Goal: Task Accomplishment & Management: Manage account settings

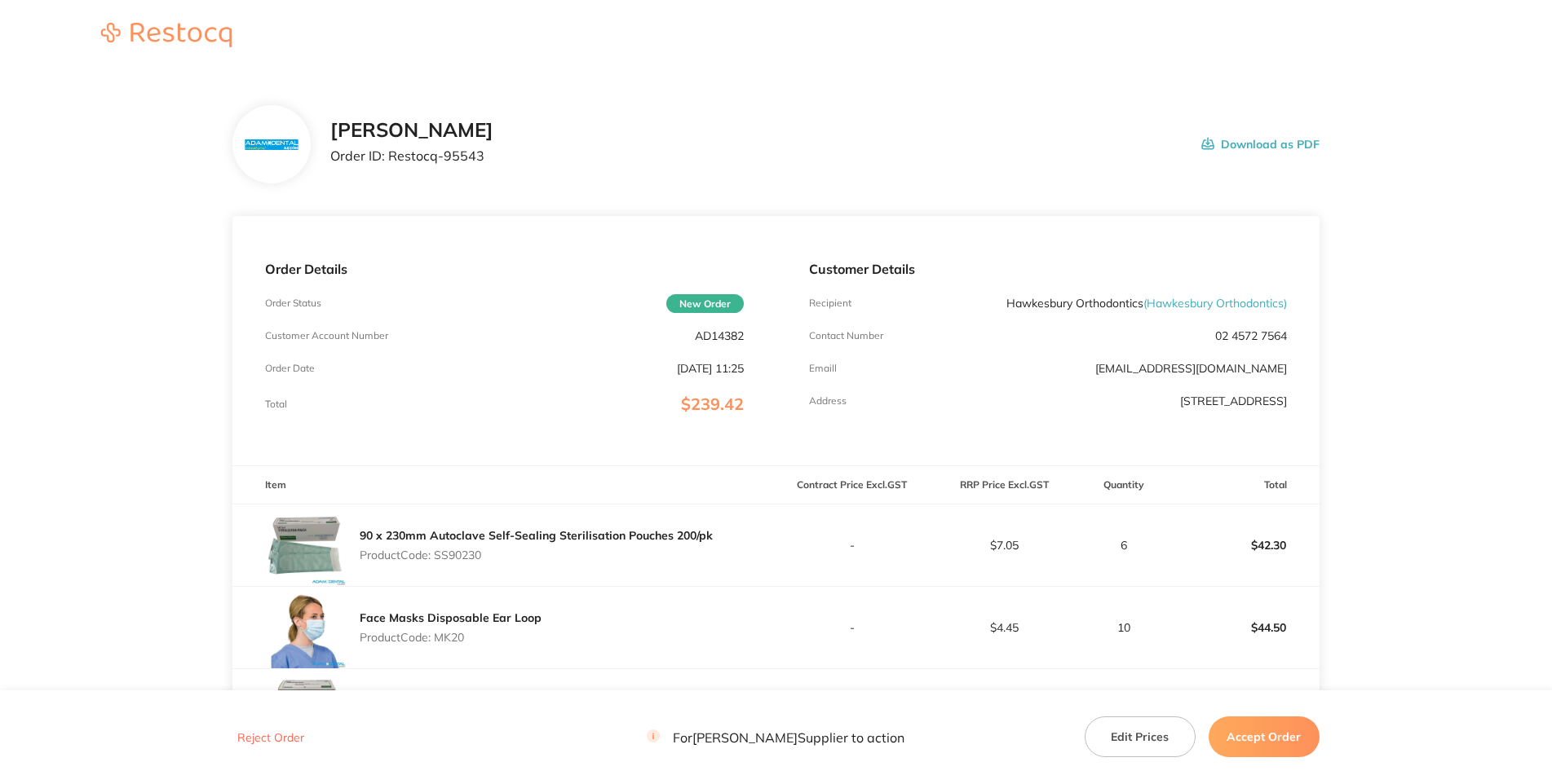
click at [617, 169] on div "Adam Dental Order ID: Restocq- 95543 Download as PDF" at bounding box center [824, 144] width 988 height 50
click at [388, 342] on p "Customer Account Number" at bounding box center [326, 336] width 123 height 12
click at [732, 343] on p "AD14382" at bounding box center [719, 335] width 49 height 13
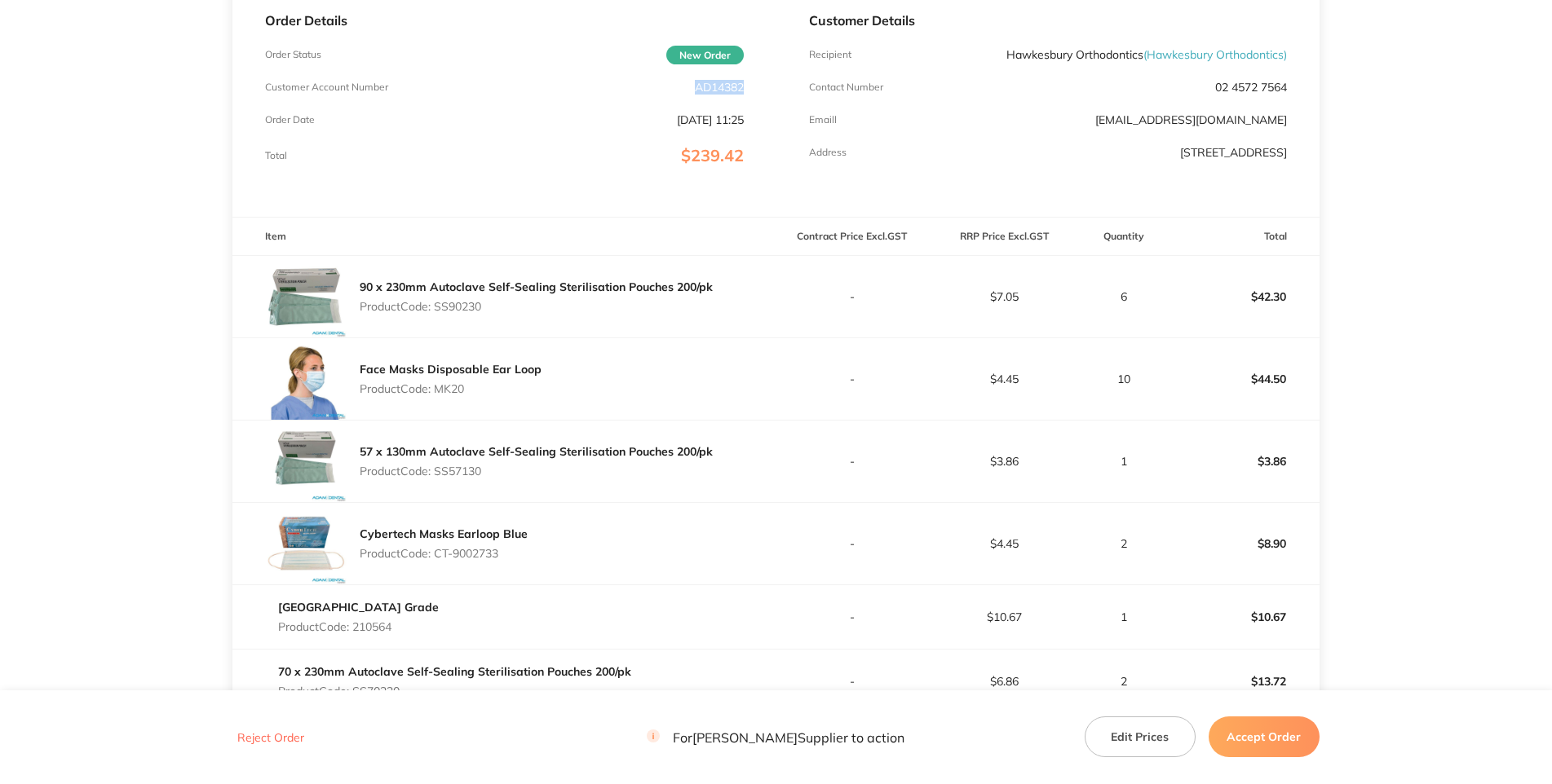
scroll to position [366, 0]
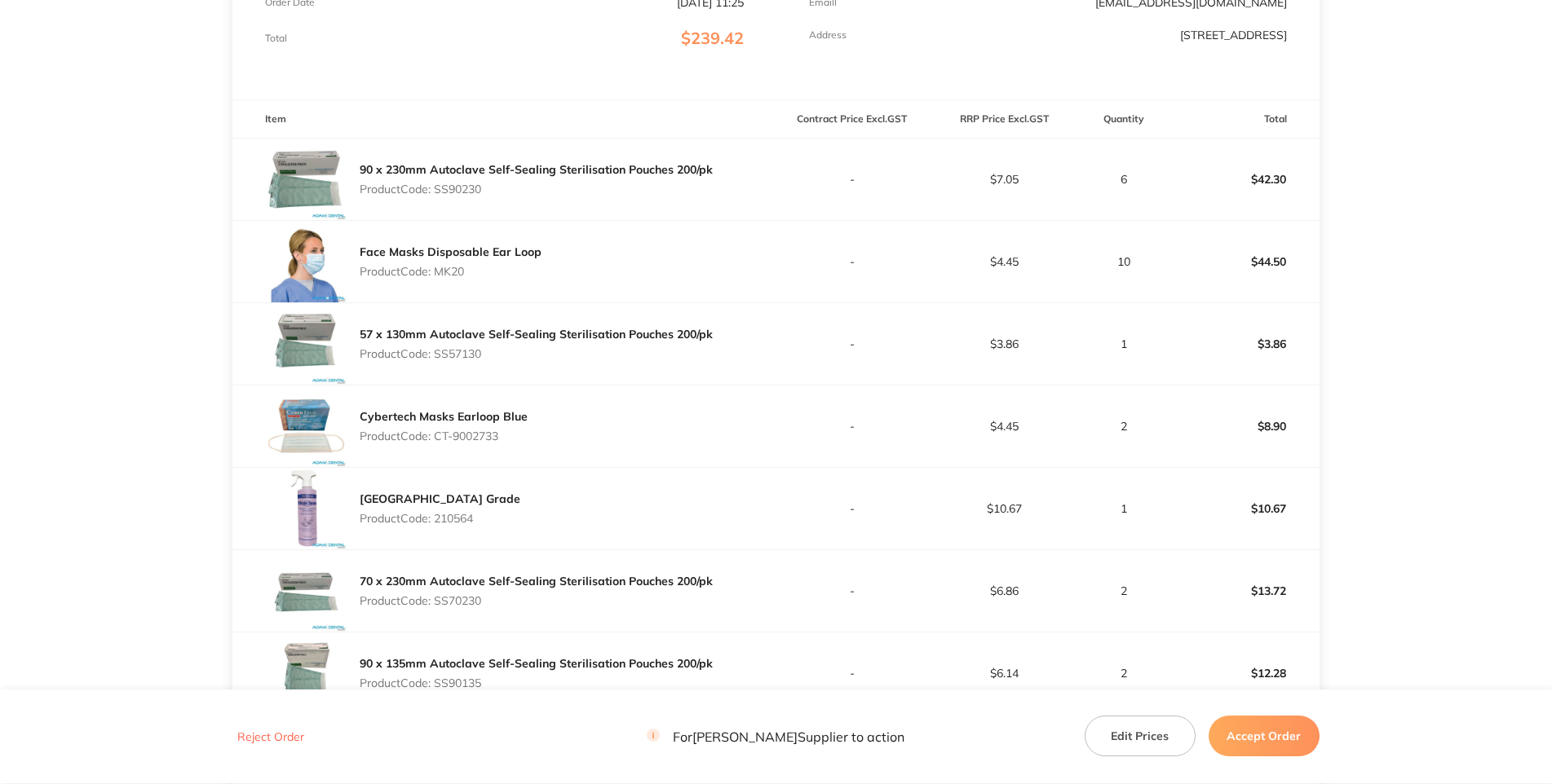
click at [456, 196] on p "Product Code: SS90230" at bounding box center [536, 188] width 353 height 13
click at [476, 196] on p "Product Code: SS90230" at bounding box center [536, 188] width 353 height 13
click at [439, 278] on p "Product Code: MK20" at bounding box center [450, 271] width 182 height 13
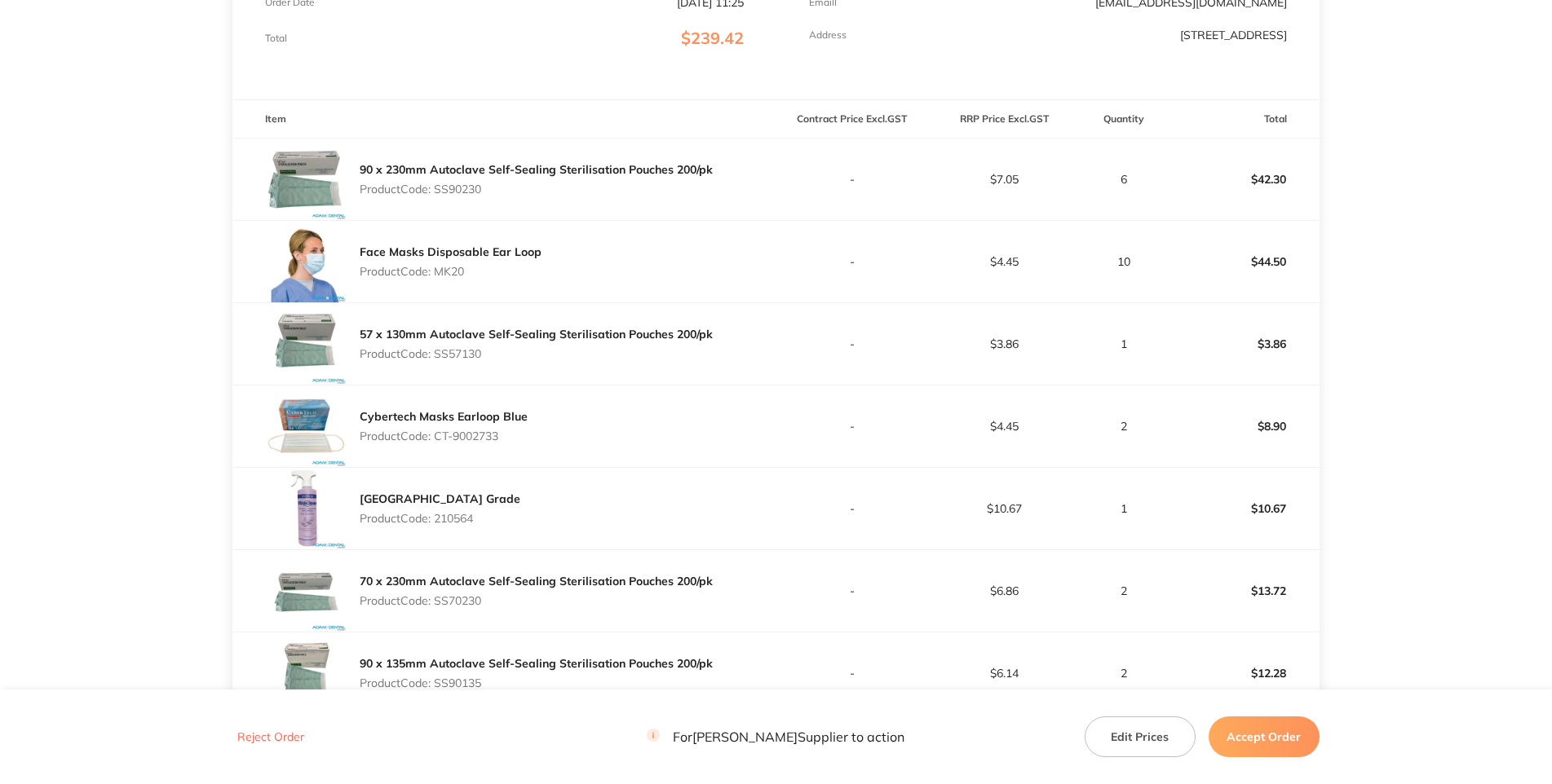
click at [439, 278] on p "Product Code: MK20" at bounding box center [450, 271] width 182 height 13
click at [466, 360] on p "Product Code: SS57130" at bounding box center [536, 354] width 353 height 13
click at [463, 360] on p "Product Code: SS57130" at bounding box center [536, 354] width 353 height 13
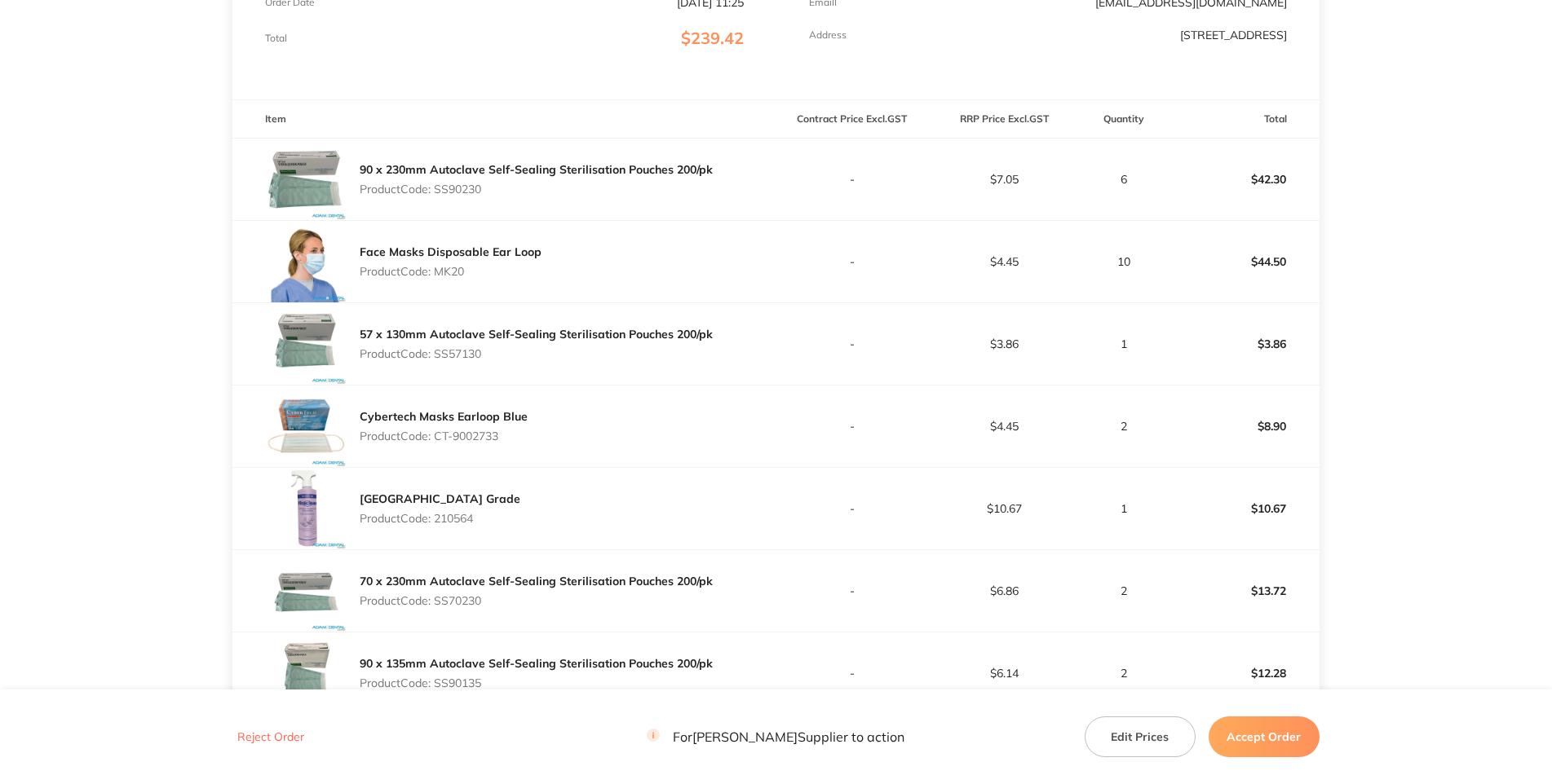
click at [471, 449] on div "Cybertech Masks Earloop Blue Product Code: CT-9002733" at bounding box center [443, 426] width 169 height 45
drag, startPoint x: 528, startPoint y: 554, endPoint x: 441, endPoint y: 552, distance: 87.0
click at [441, 467] on div "Cybertech Masks Earloop Blue Product Code: CT-9002733" at bounding box center [504, 426] width 543 height 82
click at [462, 525] on p "Product Code: 210564" at bounding box center [439, 518] width 161 height 13
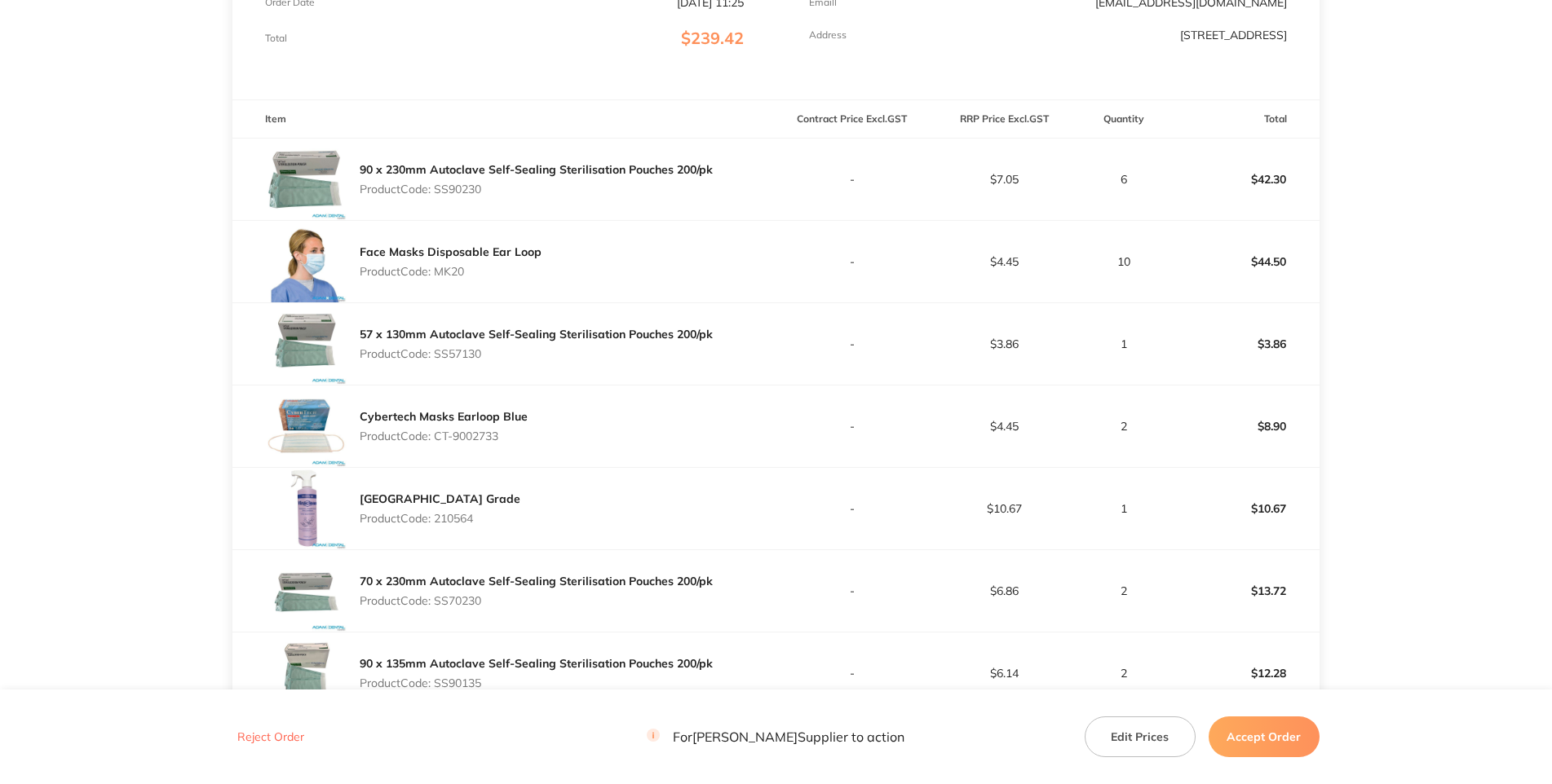
click at [655, 550] on div "Viraclean Hospital Grade Product Code: 210564" at bounding box center [504, 508] width 543 height 82
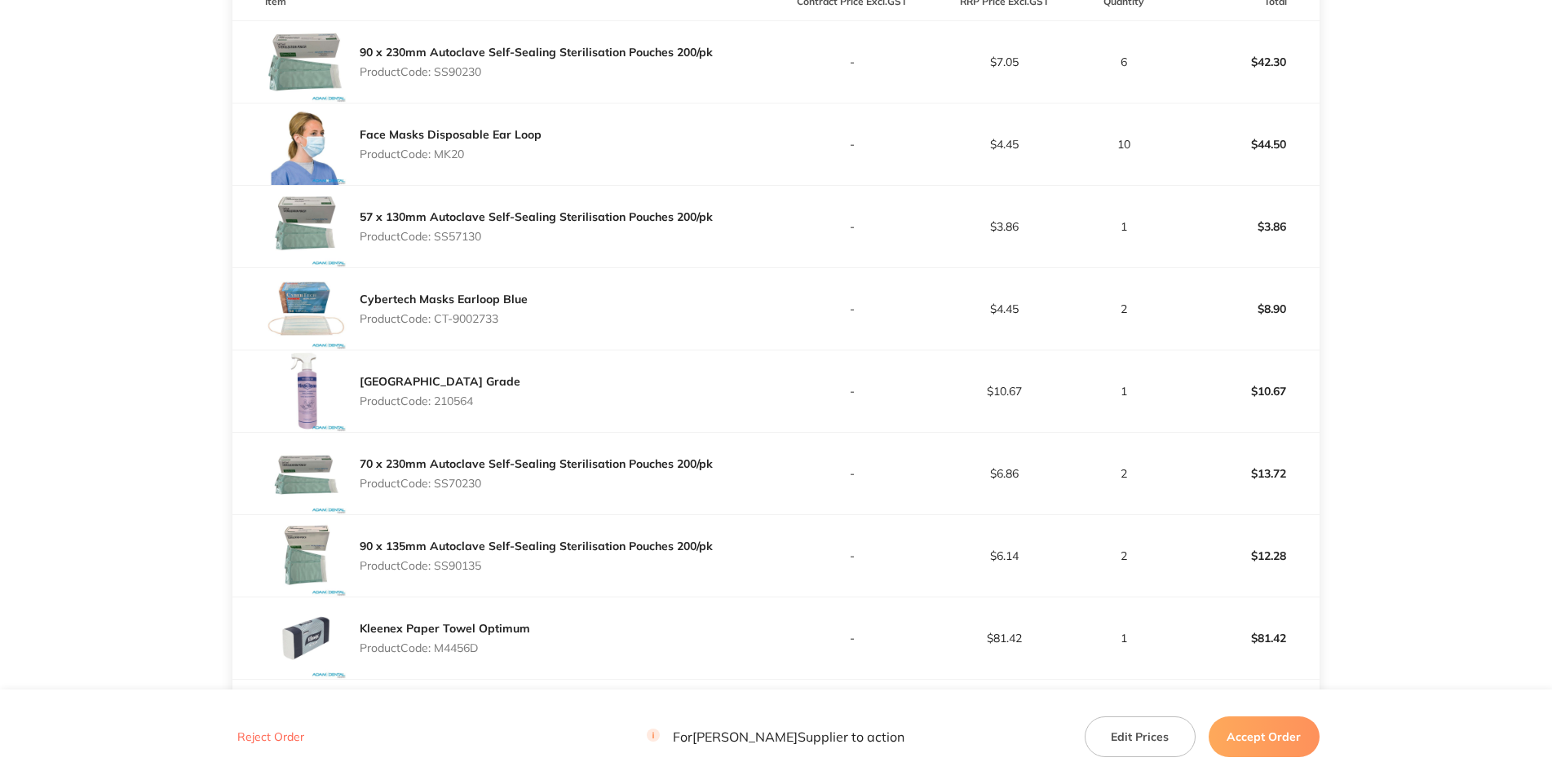
click at [462, 490] on p "Product Code: SS70230" at bounding box center [536, 483] width 353 height 13
click at [621, 432] on div "Viraclean Hospital Grade Product Code: 210564" at bounding box center [504, 391] width 543 height 82
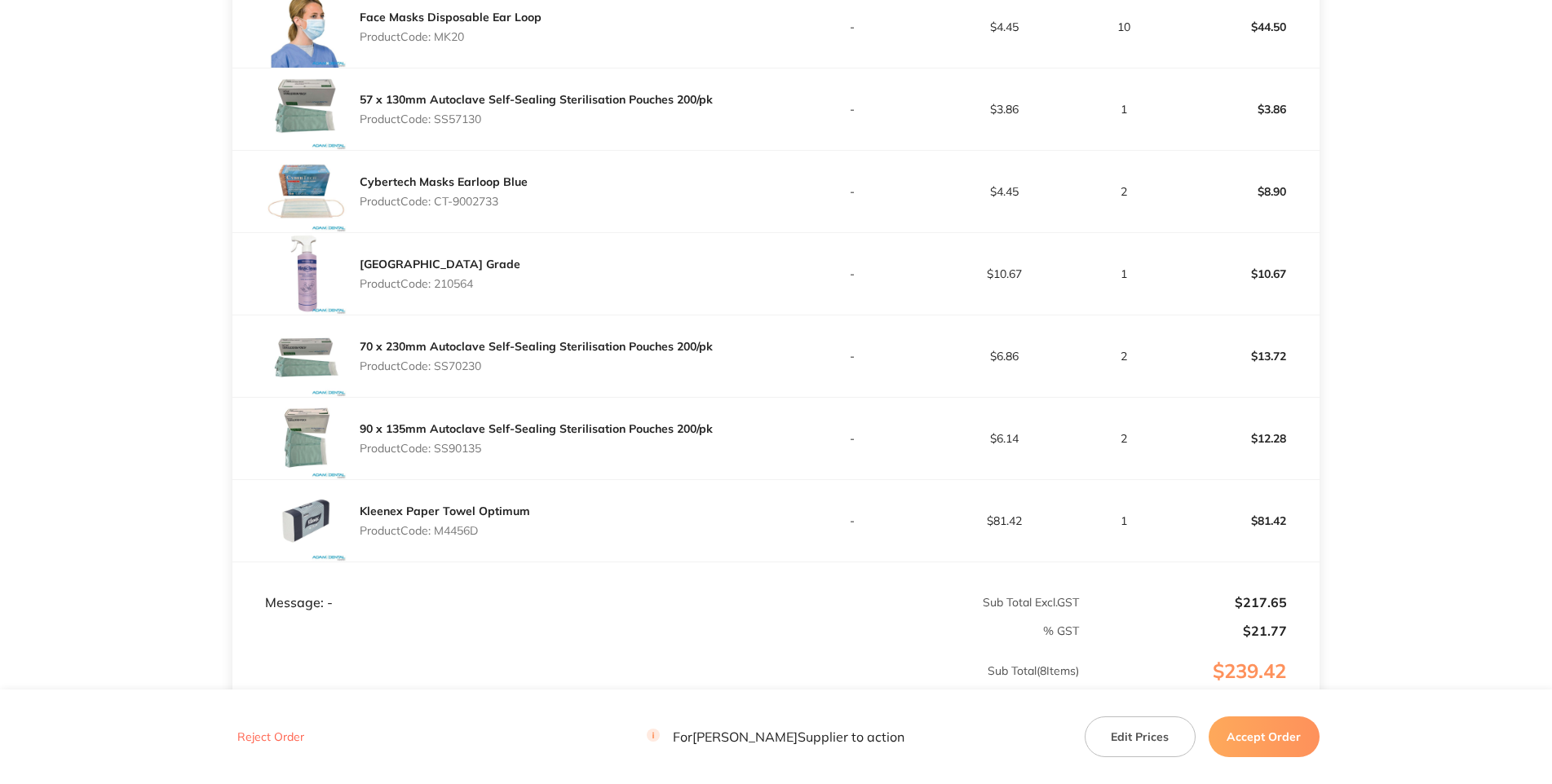
scroll to position [718, 0]
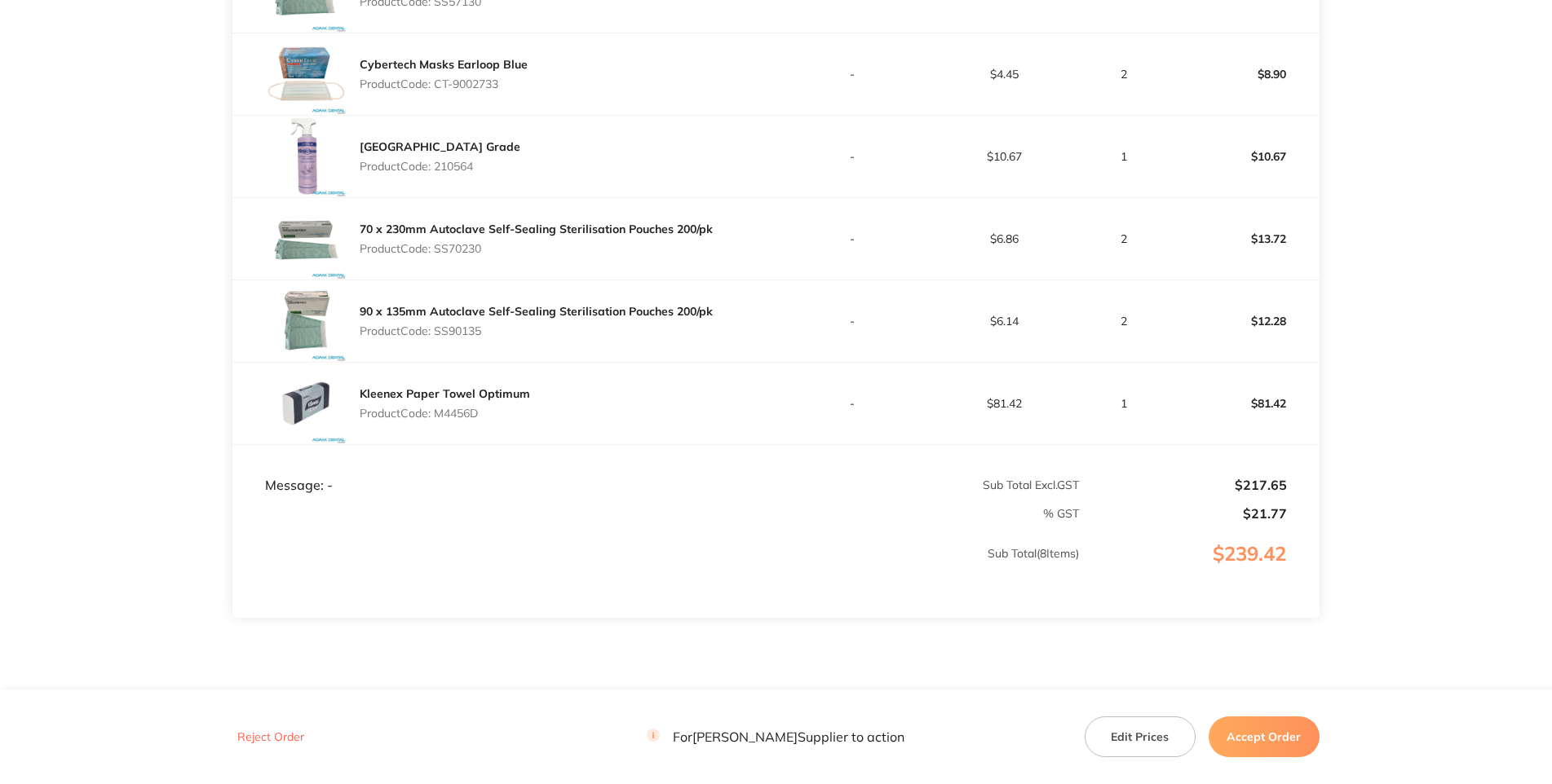
click at [462, 338] on p "Product Code: SS90135" at bounding box center [536, 330] width 353 height 13
click at [451, 420] on p "Product Code: M4456D" at bounding box center [444, 413] width 170 height 13
click at [453, 420] on p "Product Code: M4456D" at bounding box center [444, 413] width 170 height 13
click at [457, 420] on p "Product Code: M4456D" at bounding box center [444, 413] width 170 height 13
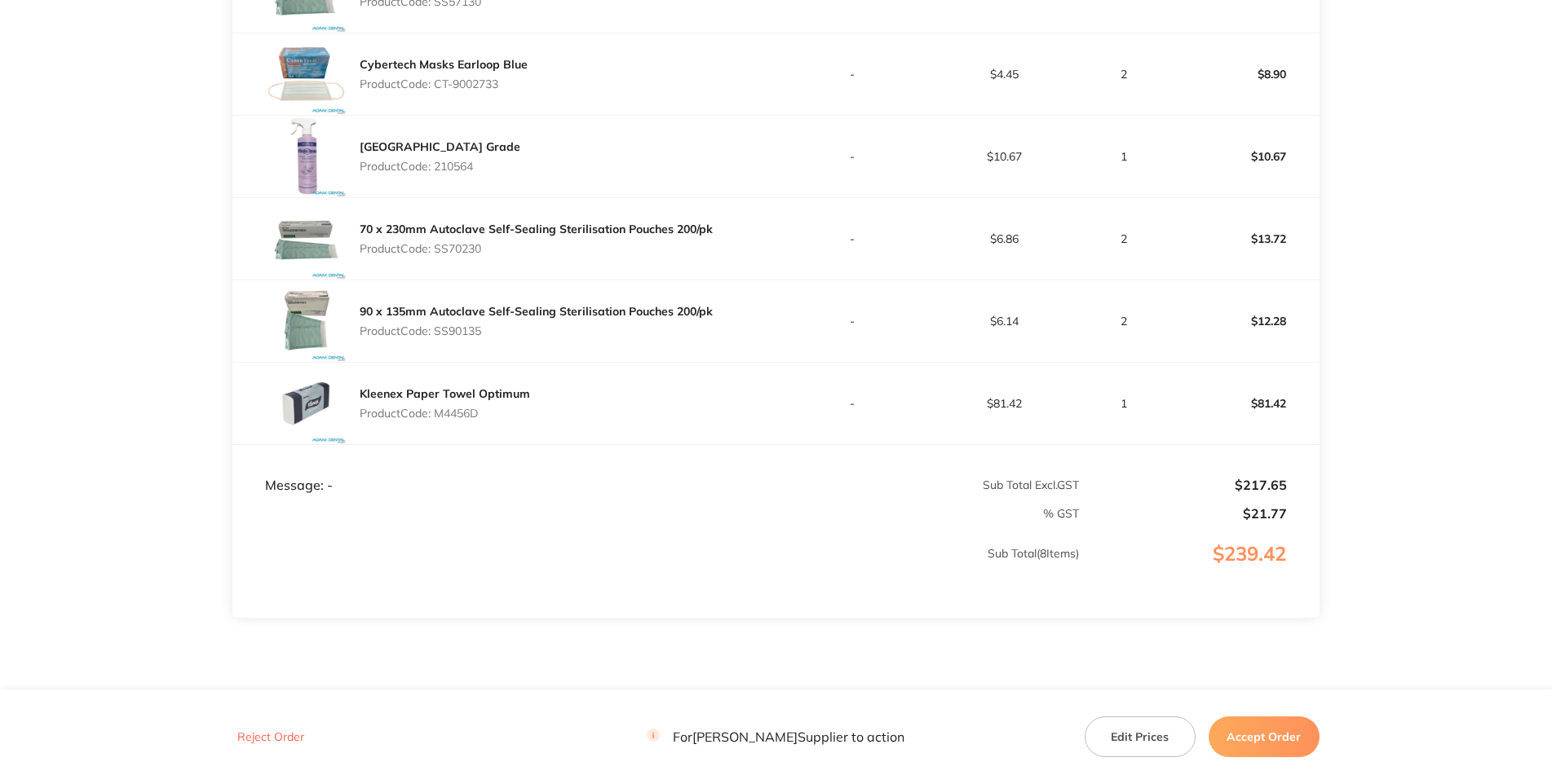
click at [457, 420] on p "Product Code: M4456D" at bounding box center [444, 413] width 170 height 13
click at [641, 444] on div "Kleenex Paper Towel Optimum Product Code: M4456D" at bounding box center [504, 403] width 543 height 82
click at [489, 420] on p "Product Code: M4456D" at bounding box center [444, 413] width 170 height 13
click at [471, 420] on p "Product Code: M4456D" at bounding box center [444, 413] width 170 height 13
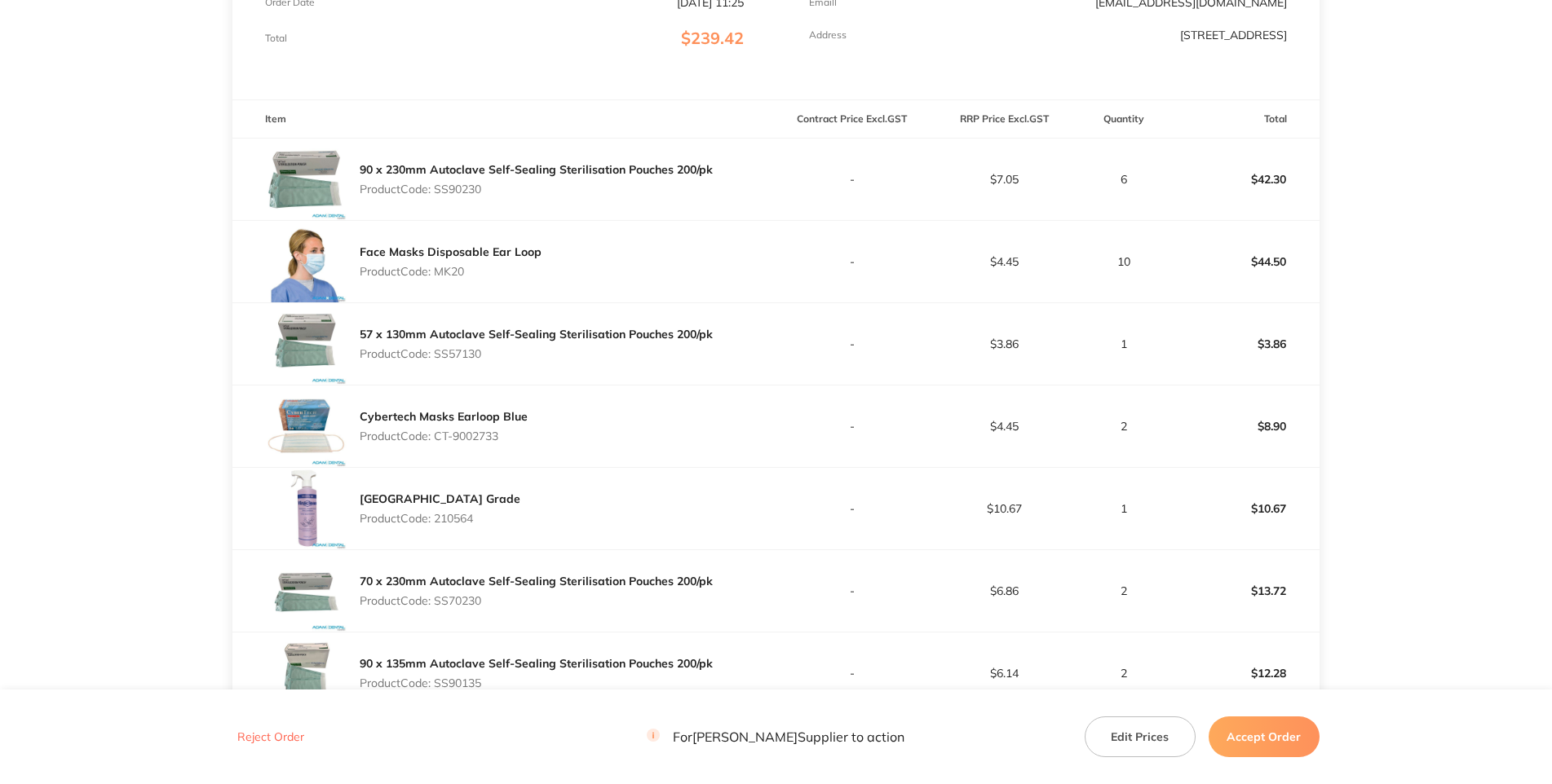
scroll to position [0, 0]
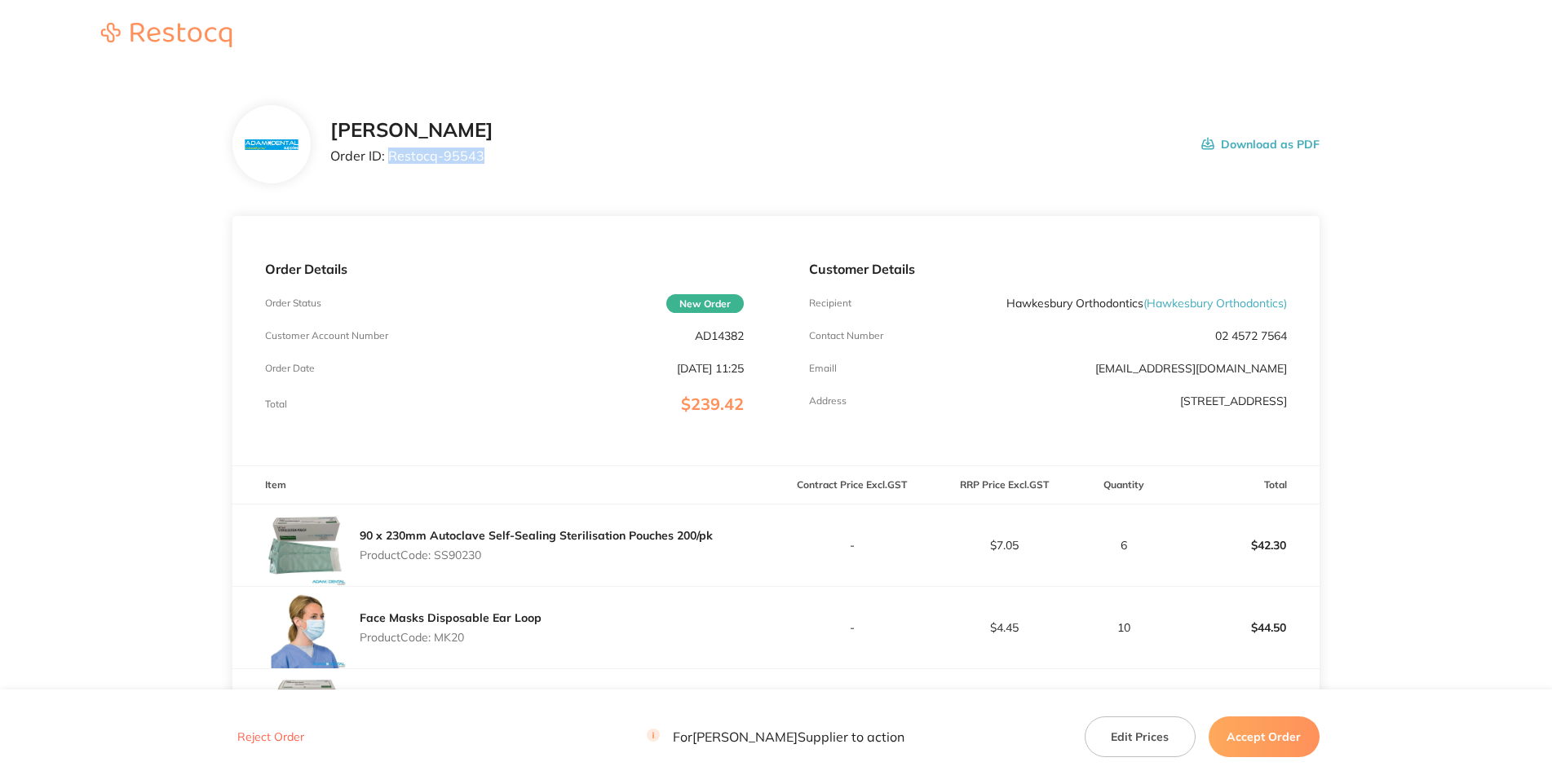
drag, startPoint x: 419, startPoint y: 219, endPoint x: 444, endPoint y: 263, distance: 50.6
click at [330, 163] on p "Order ID: Restocq- 95543" at bounding box center [412, 156] width 164 height 15
click at [1181, 270] on section "Adam Dental Order ID: Restocq- 95543 Download as PDF Order Details Order Status…" at bounding box center [776, 770] width 1087 height 1395
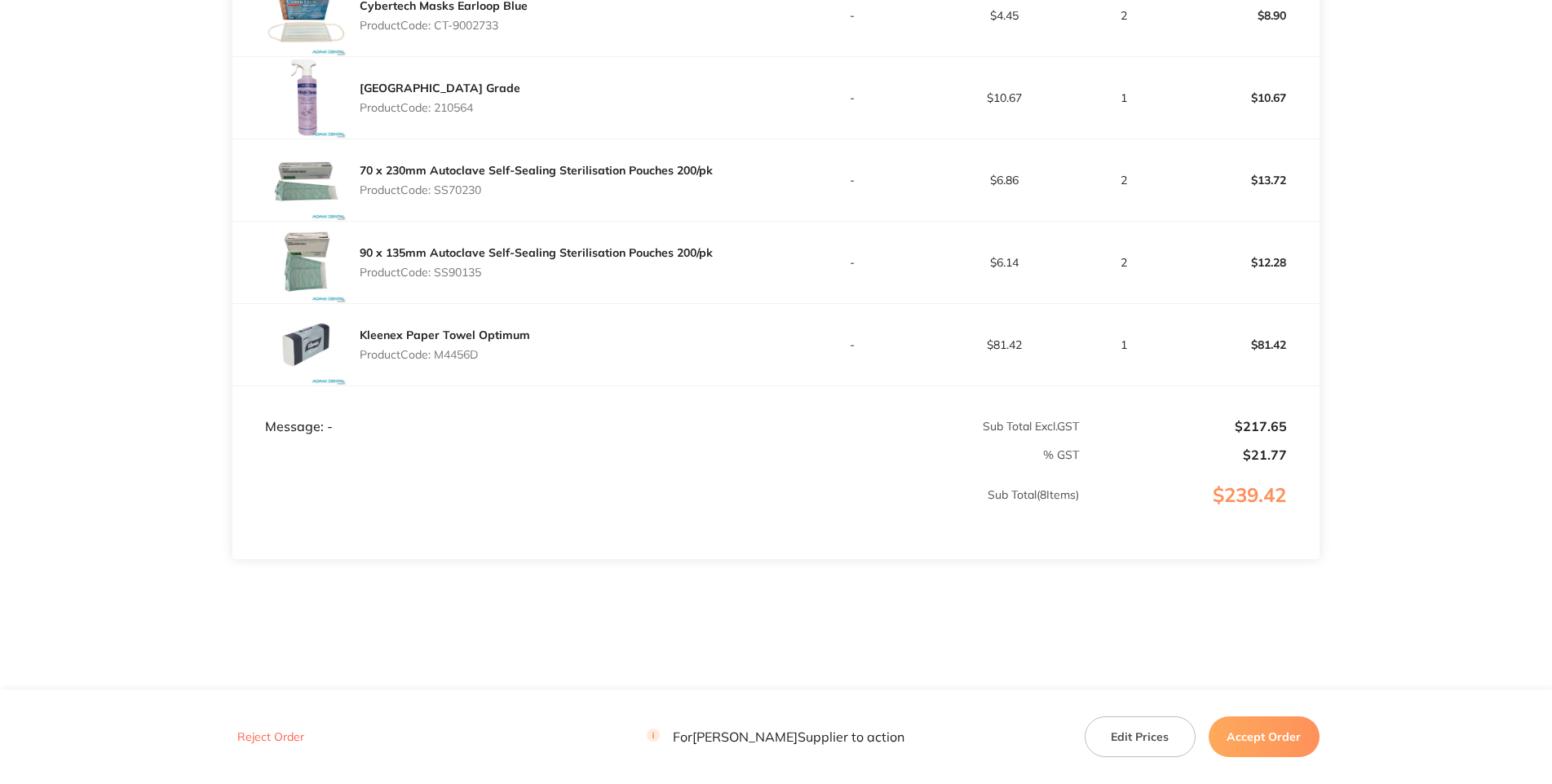
scroll to position [953, 0]
drag, startPoint x: 1248, startPoint y: 746, endPoint x: 1235, endPoint y: 714, distance: 34.5
click at [1247, 746] on button "Accept Order" at bounding box center [1264, 737] width 111 height 40
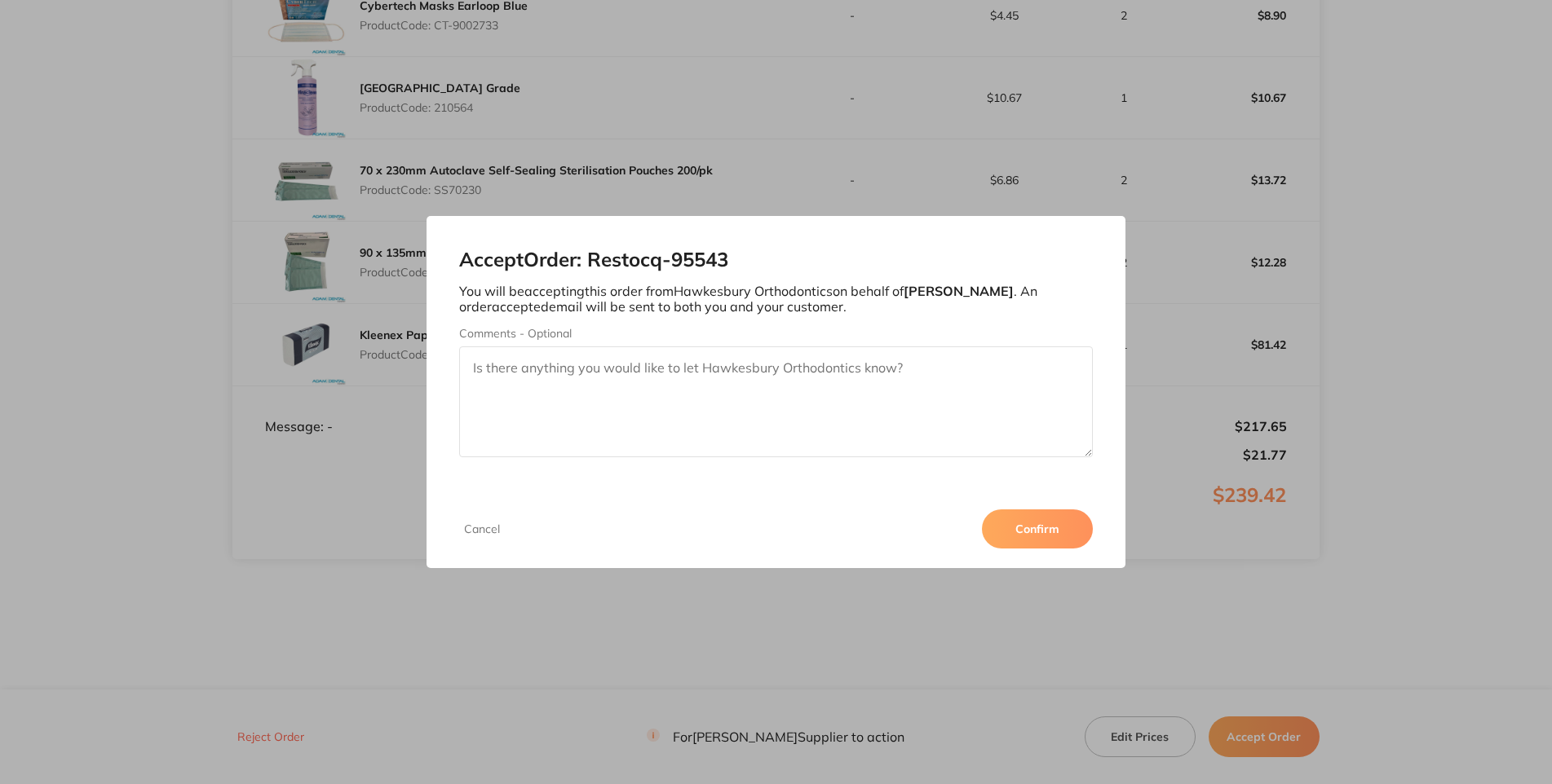
click at [1093, 549] on button "Confirm" at bounding box center [1038, 529] width 111 height 39
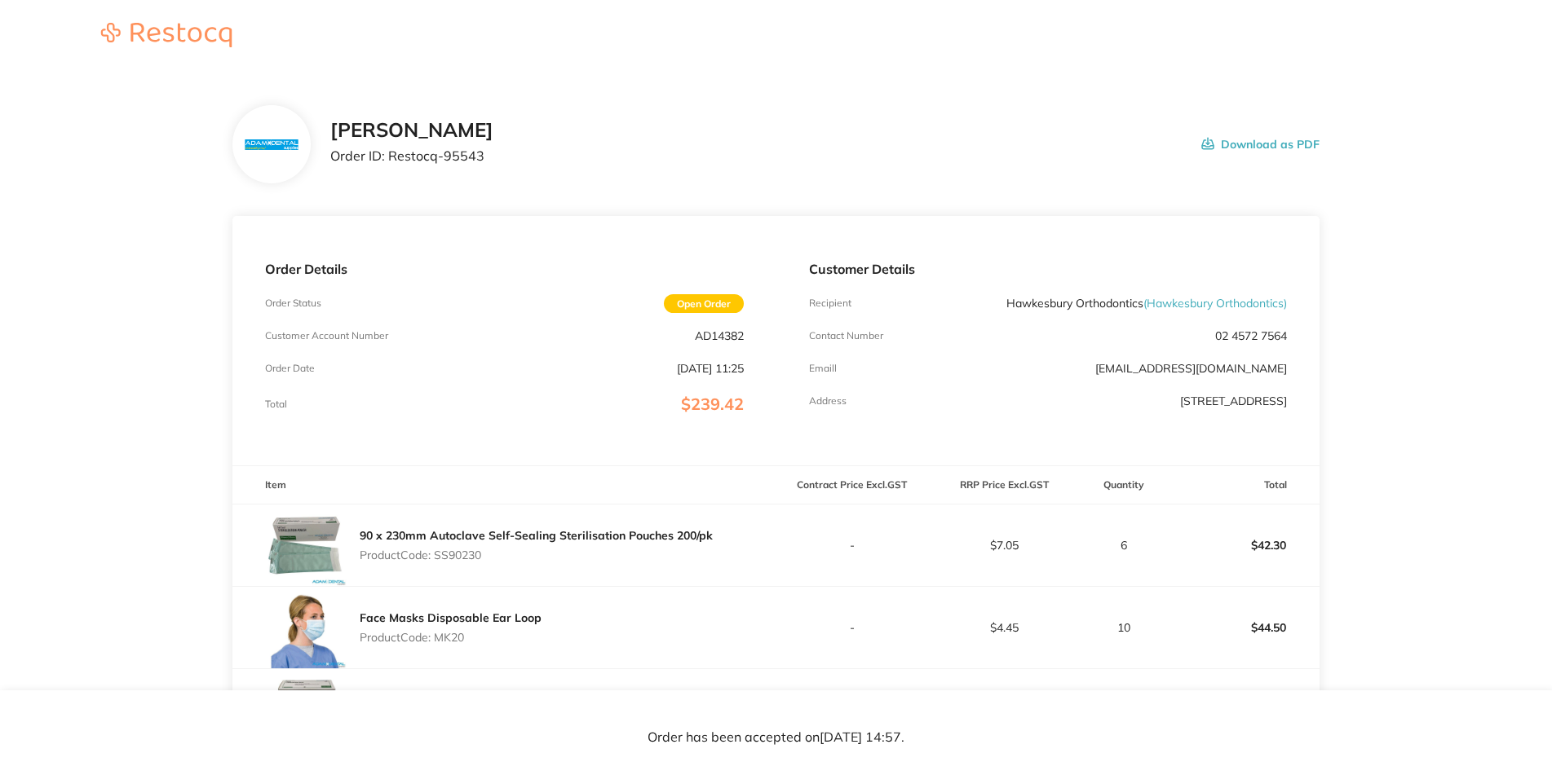
drag, startPoint x: 132, startPoint y: 55, endPoint x: 135, endPoint y: 26, distance: 29.2
click at [132, 56] on header at bounding box center [776, 36] width 1552 height 73
click at [157, 1] on header at bounding box center [776, 36] width 1552 height 73
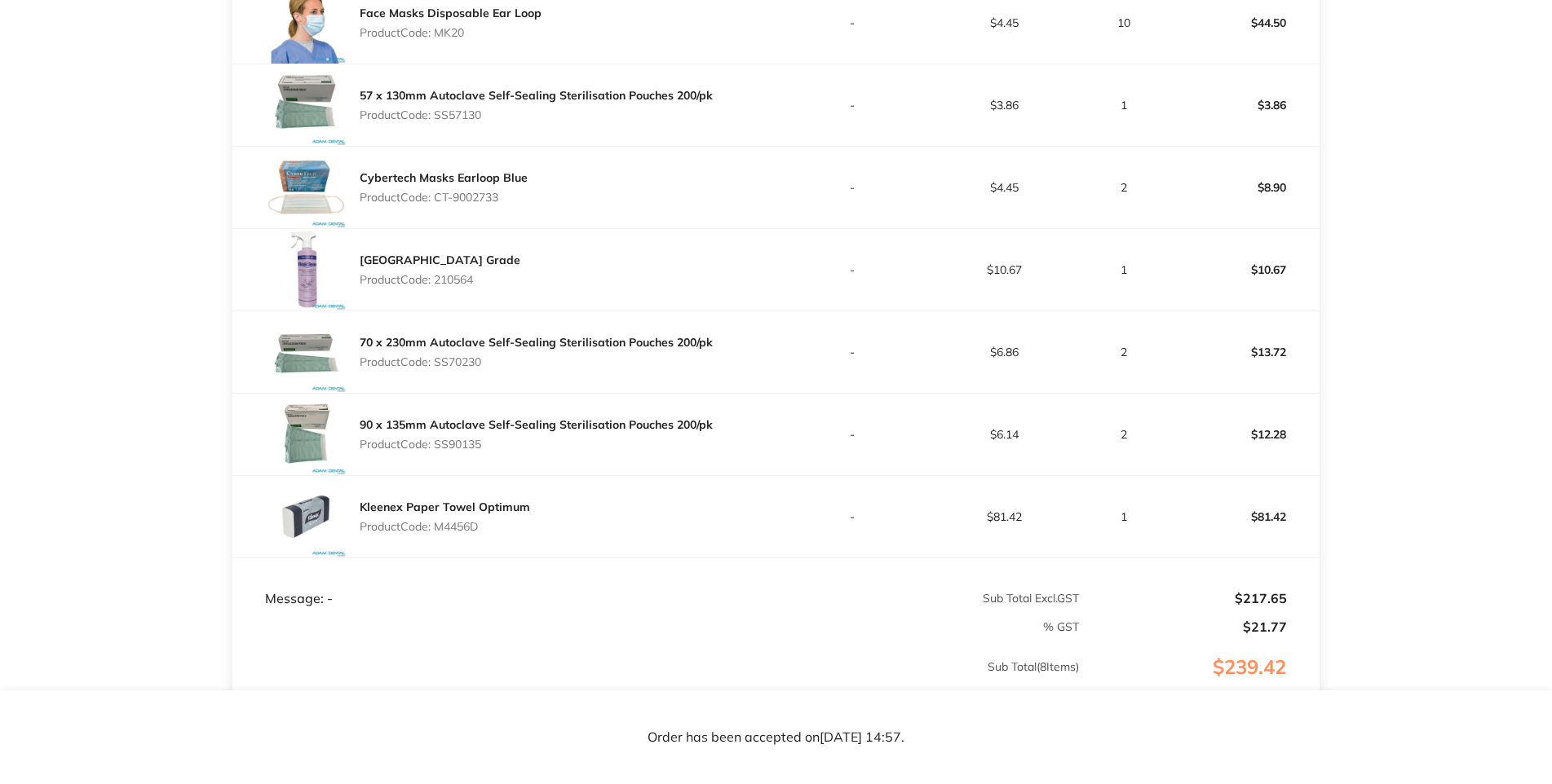
scroll to position [892, 0]
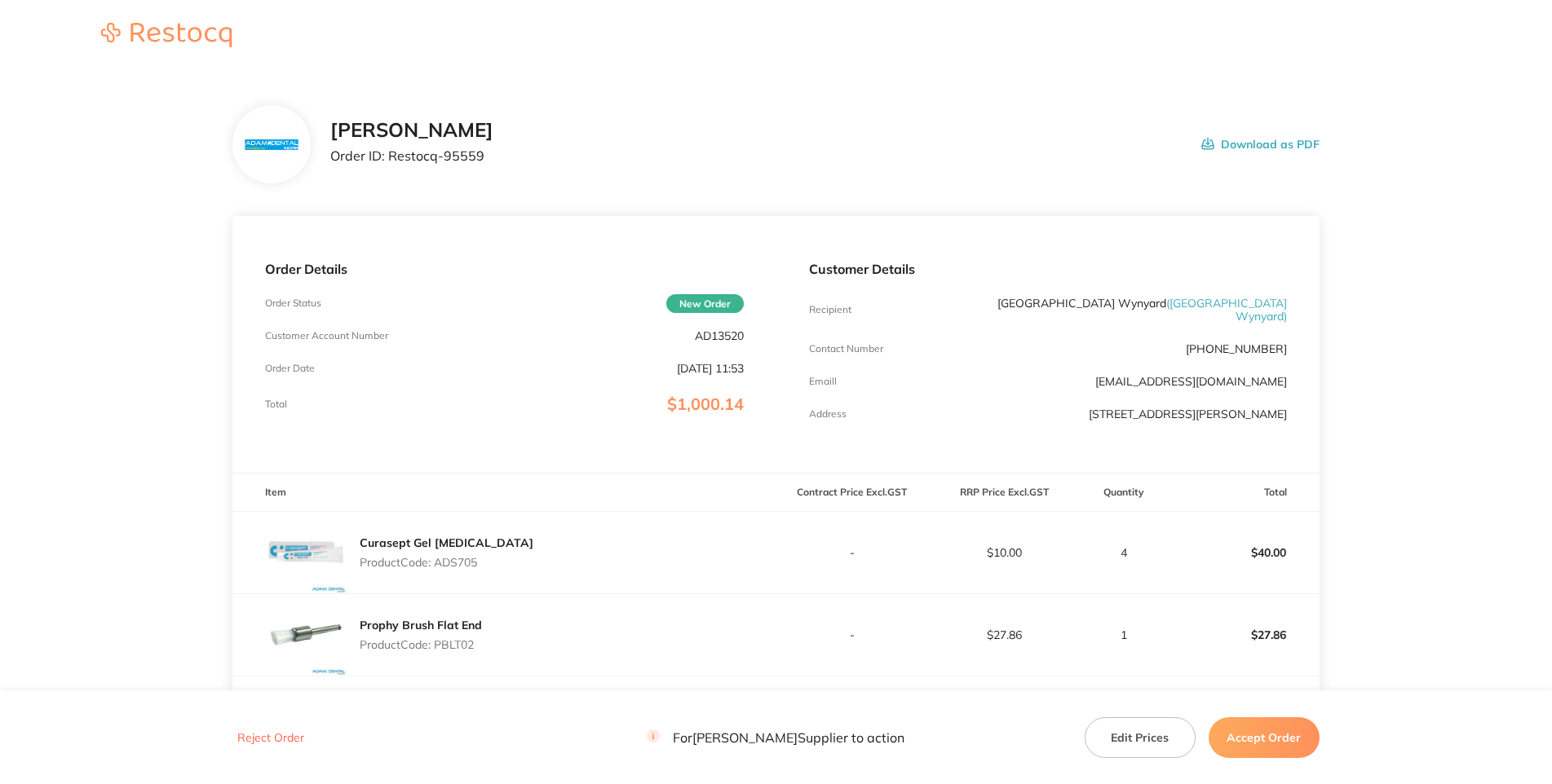
click at [388, 342] on p "Customer Account Number" at bounding box center [326, 336] width 123 height 12
click at [726, 343] on p "AD13520" at bounding box center [719, 335] width 49 height 13
click at [727, 343] on p "AD13520" at bounding box center [719, 335] width 49 height 13
click at [989, 133] on div "Adam Dental Order ID: Restocq- 95559 Download as PDF" at bounding box center [776, 144] width 1087 height 78
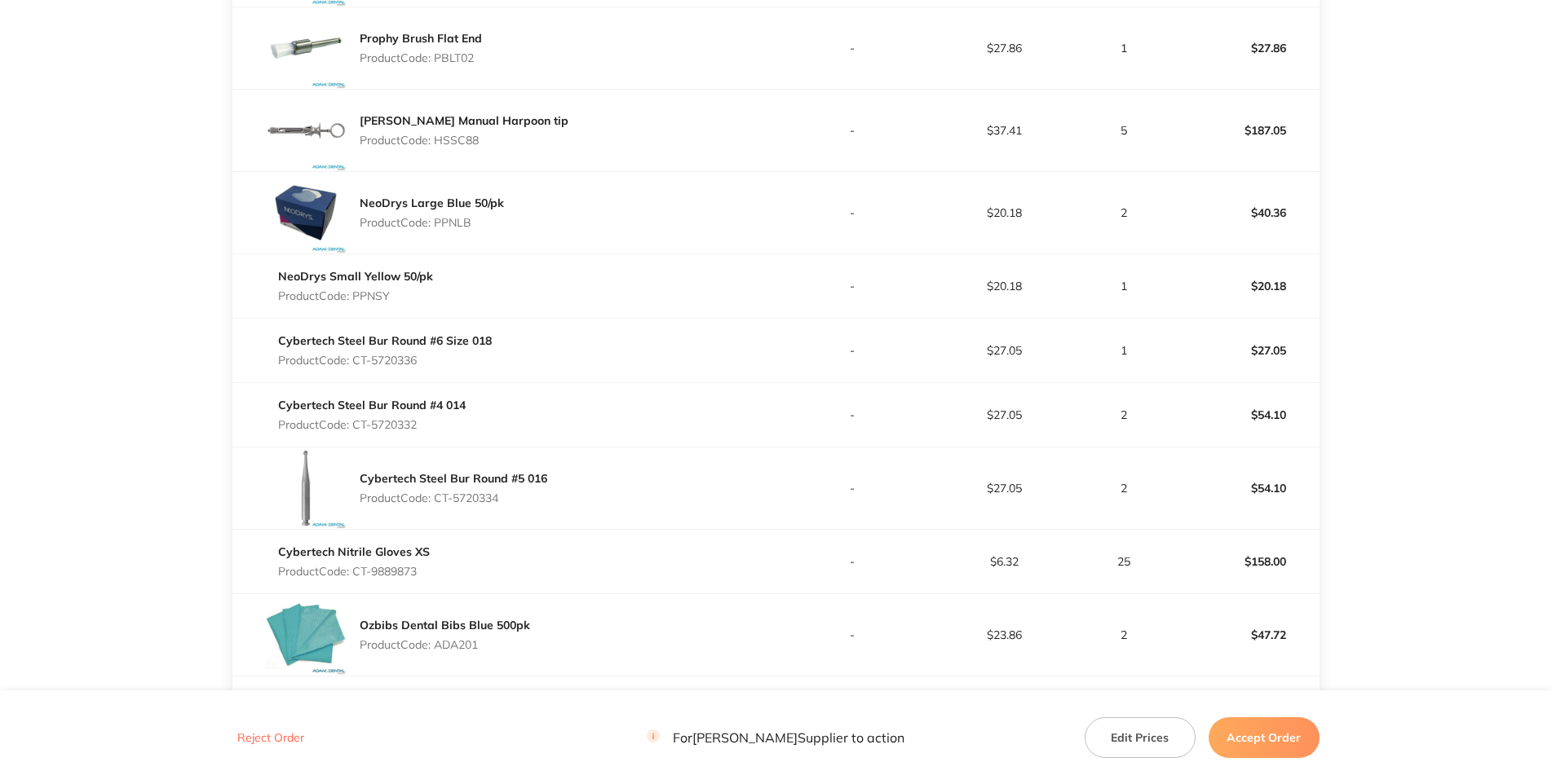
scroll to position [117, 0]
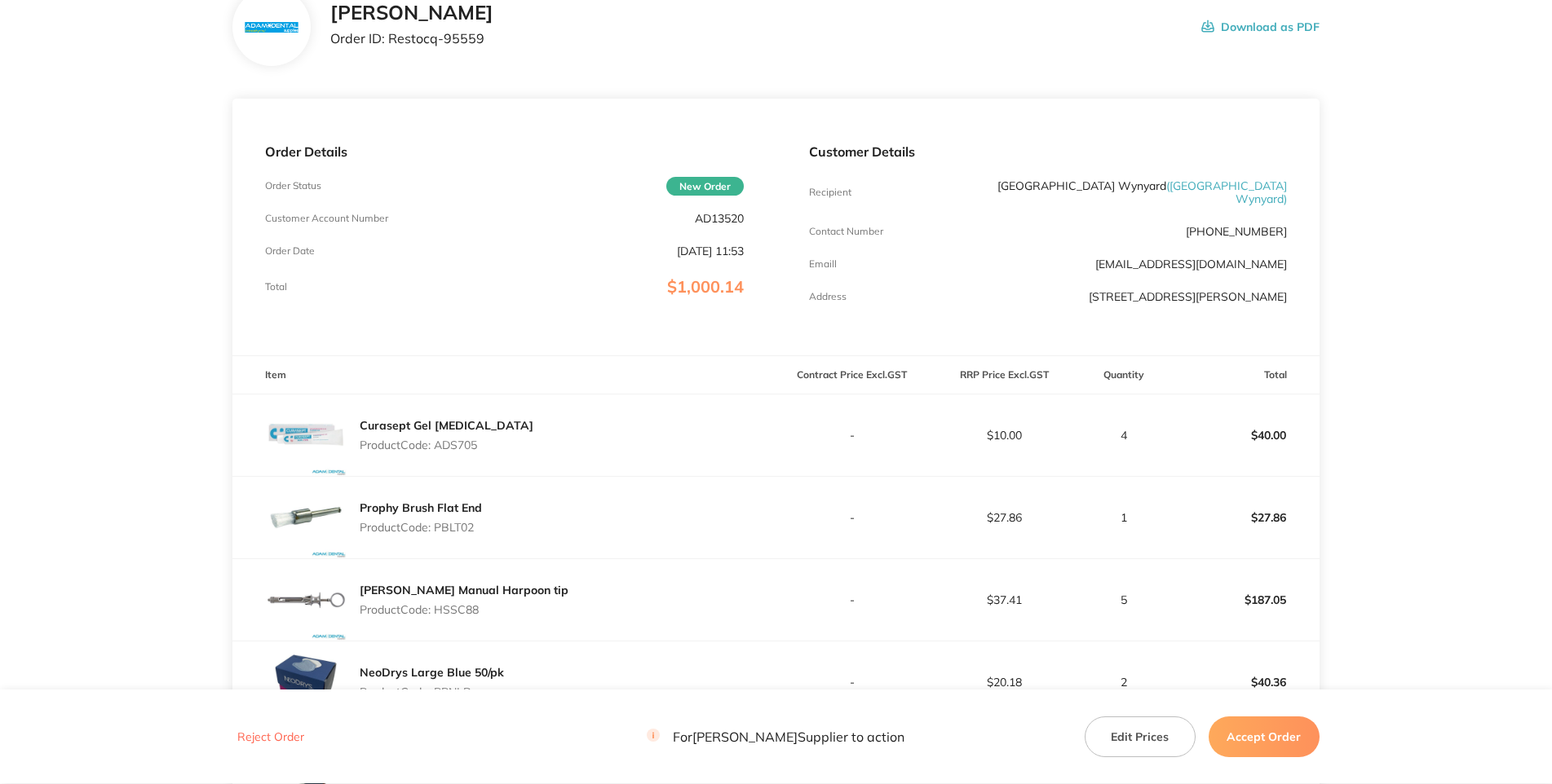
click at [388, 225] on p "Customer Account Number" at bounding box center [326, 219] width 123 height 12
click at [716, 225] on p "AD13520" at bounding box center [719, 218] width 49 height 13
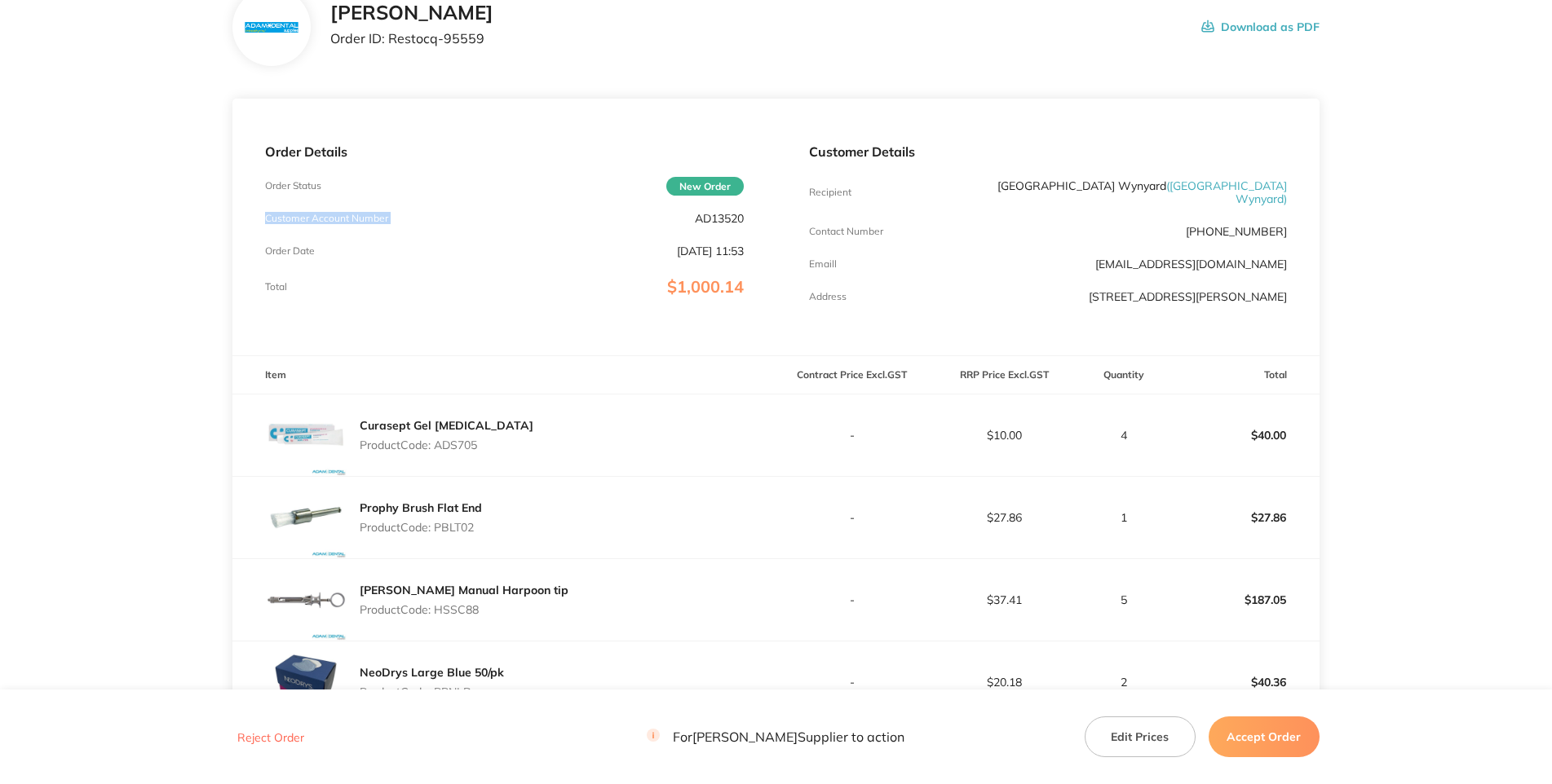
click at [718, 225] on p "AD13520" at bounding box center [719, 218] width 49 height 13
click at [447, 452] on p "Product Code: ADS705" at bounding box center [446, 444] width 173 height 13
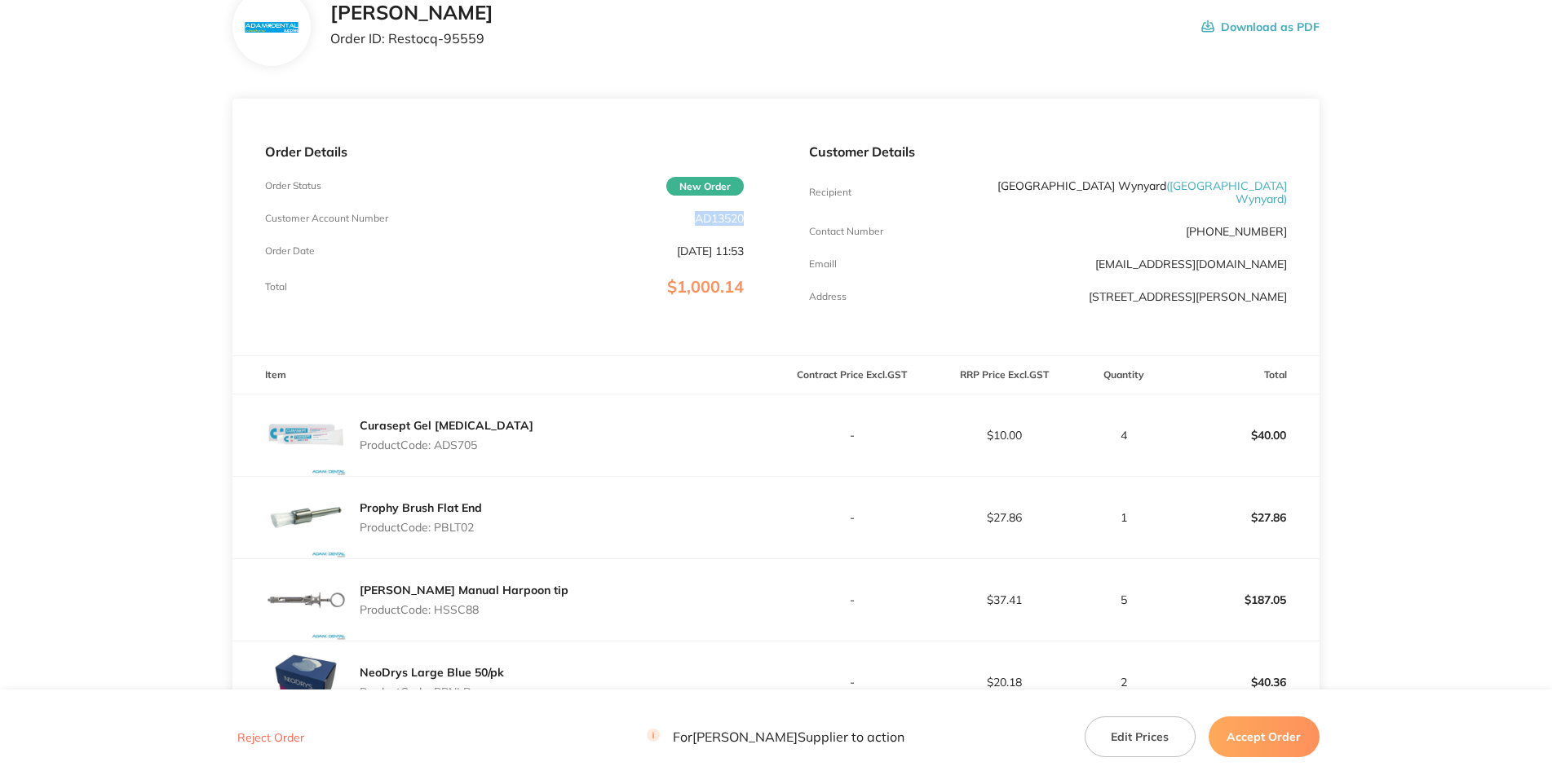
click at [447, 452] on p "Product Code: ADS705" at bounding box center [446, 444] width 173 height 13
click at [510, 476] on div "Curasept Gel Chlorhexidine Product Code: ADS705" at bounding box center [504, 435] width 543 height 82
click at [461, 452] on p "Product Code: ADS705" at bounding box center [446, 444] width 173 height 13
click at [466, 534] on p "Product Code: PBLT02" at bounding box center [421, 527] width 122 height 13
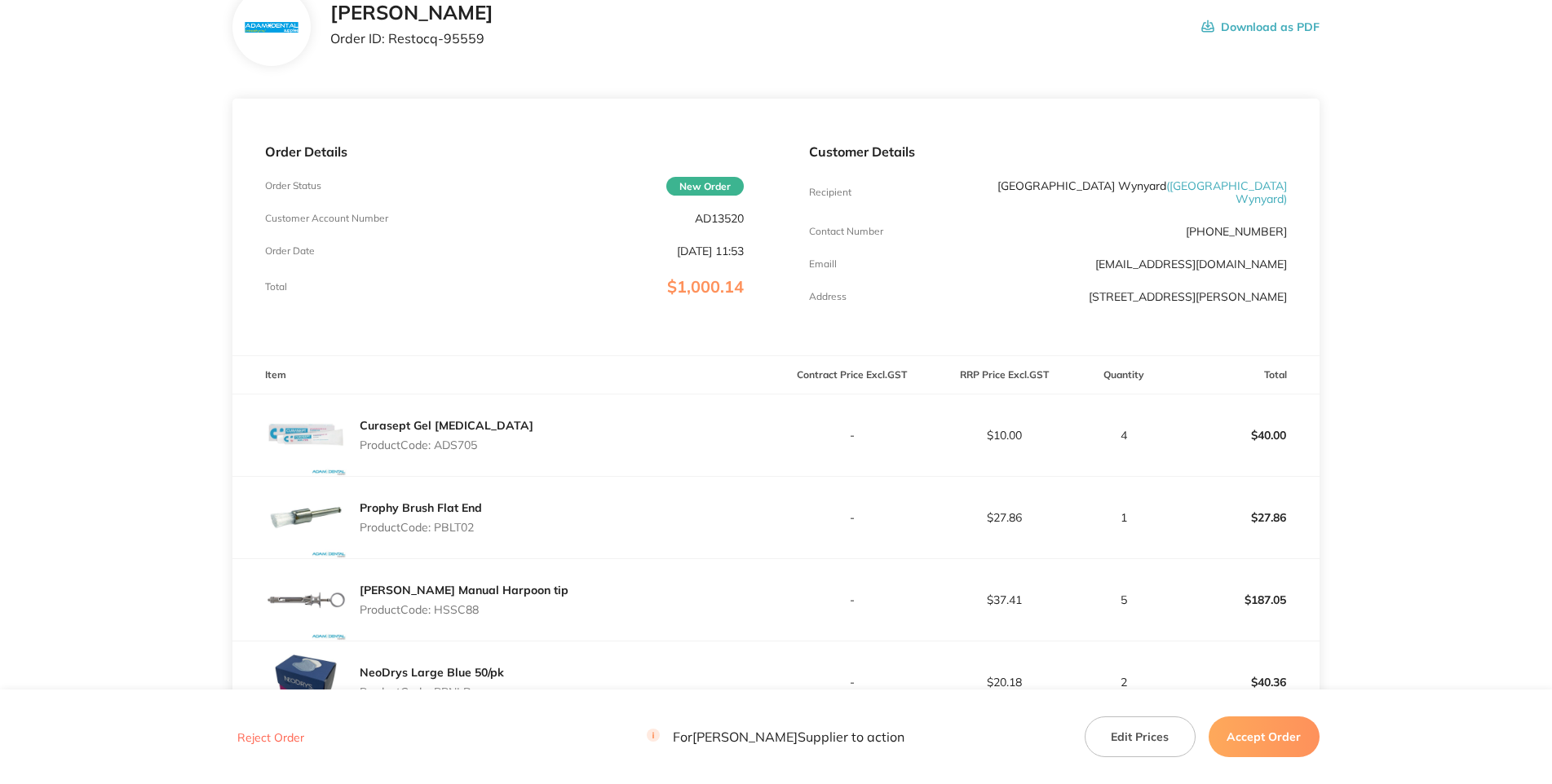
click at [466, 534] on p "Product Code: PBLT02" at bounding box center [421, 527] width 122 height 13
click at [543, 476] on div "Curasept Gel Chlorhexidine Product Code: ADS705" at bounding box center [504, 435] width 543 height 82
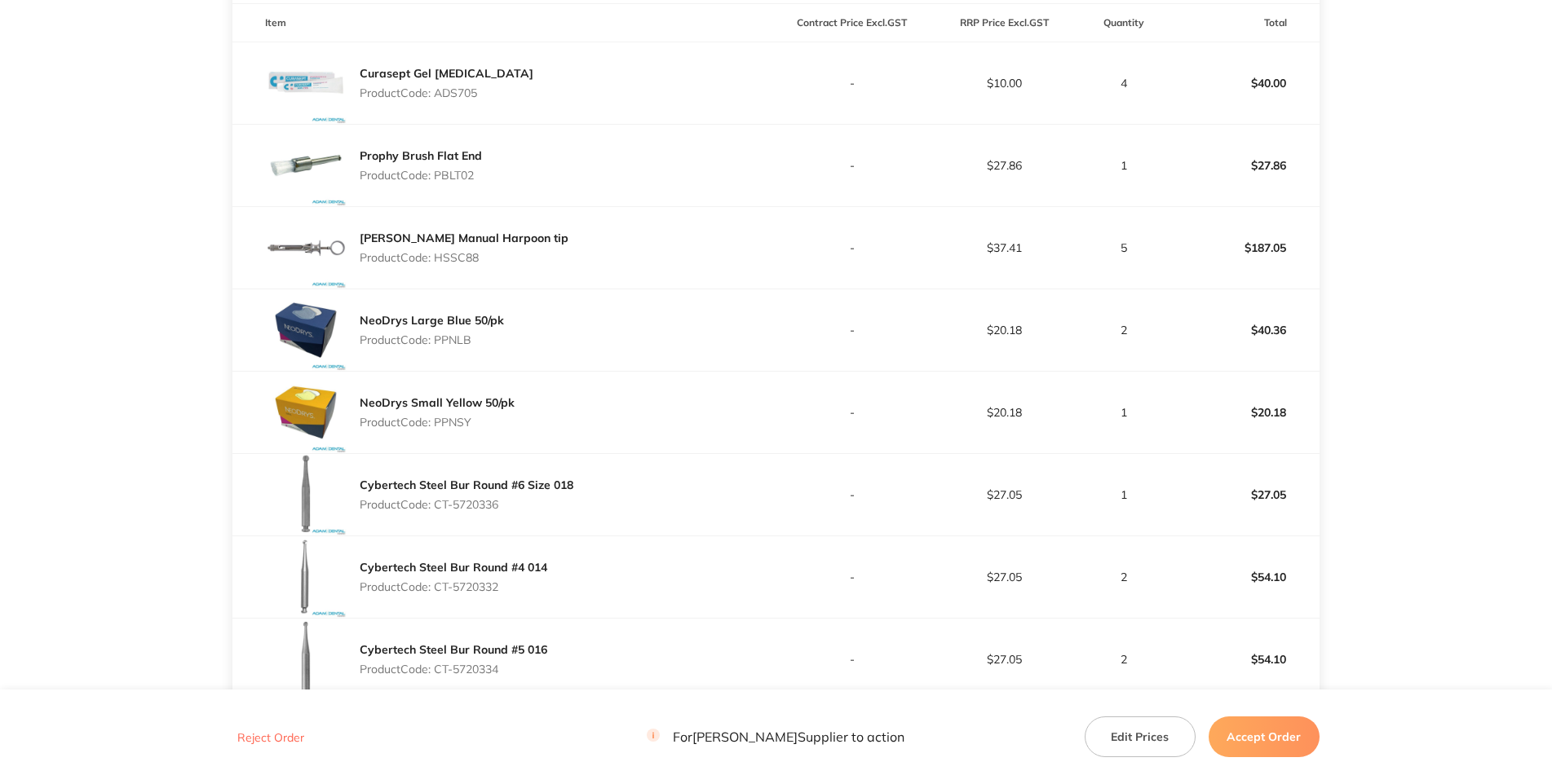
click at [461, 264] on p "Product Code: HSSC88" at bounding box center [464, 257] width 209 height 13
click at [462, 347] on p "Product Code: PPNLB" at bounding box center [432, 340] width 145 height 13
click at [461, 347] on p "Product Code: PPNLB" at bounding box center [432, 340] width 145 height 13
click at [470, 347] on p "Product Code: PPNLB" at bounding box center [432, 340] width 145 height 13
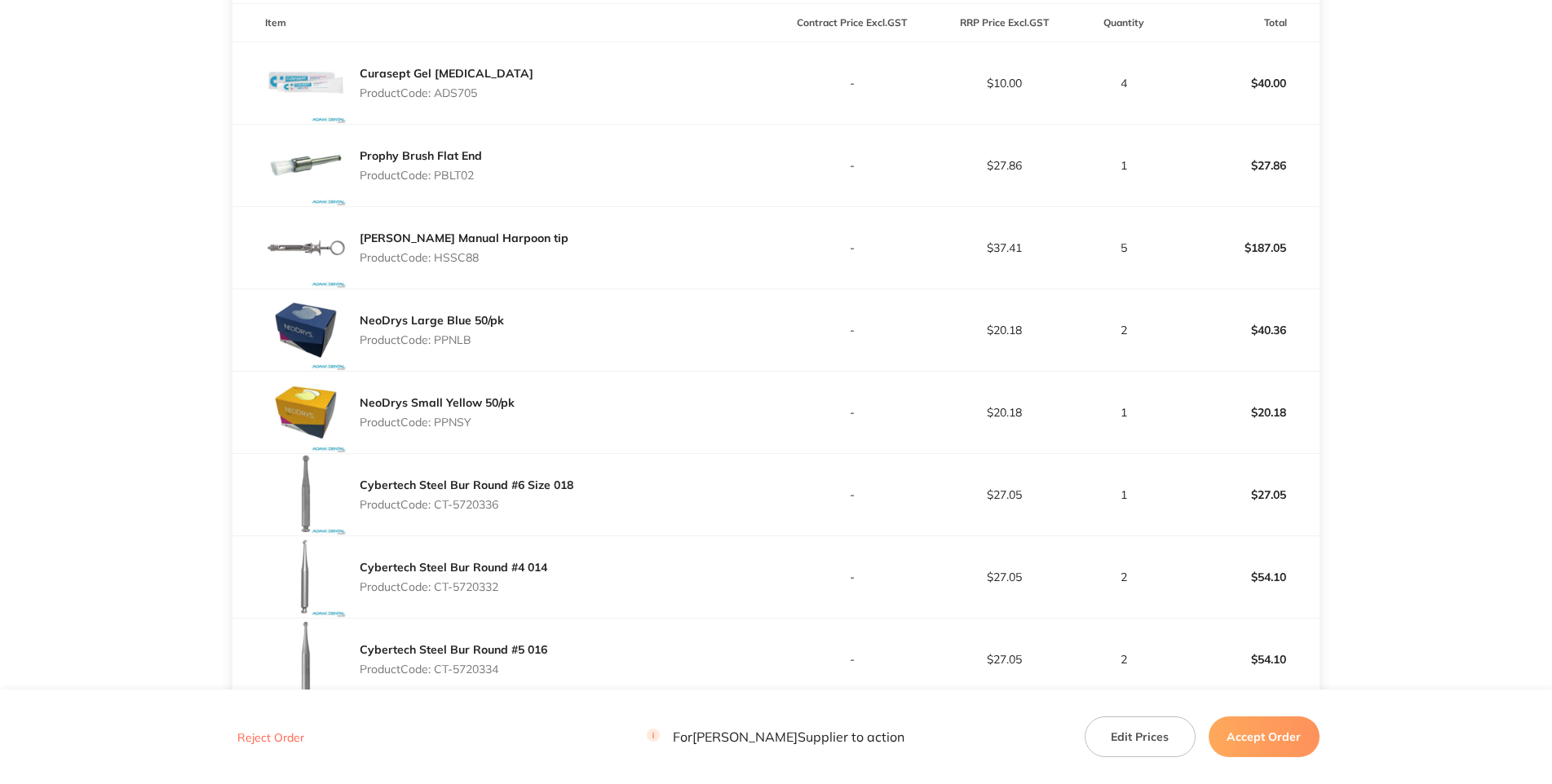
click at [470, 347] on p "Product Code: PPNLB" at bounding box center [432, 340] width 145 height 13
click at [453, 428] on p "Product Code: PPNSY" at bounding box center [437, 422] width 155 height 13
click at [518, 518] on div "Cybertech Steel Bur Round #6 Size 018 Product Code: CT-5720336" at bounding box center [466, 494] width 214 height 45
drag, startPoint x: 514, startPoint y: 614, endPoint x: 444, endPoint y: 620, distance: 70.3
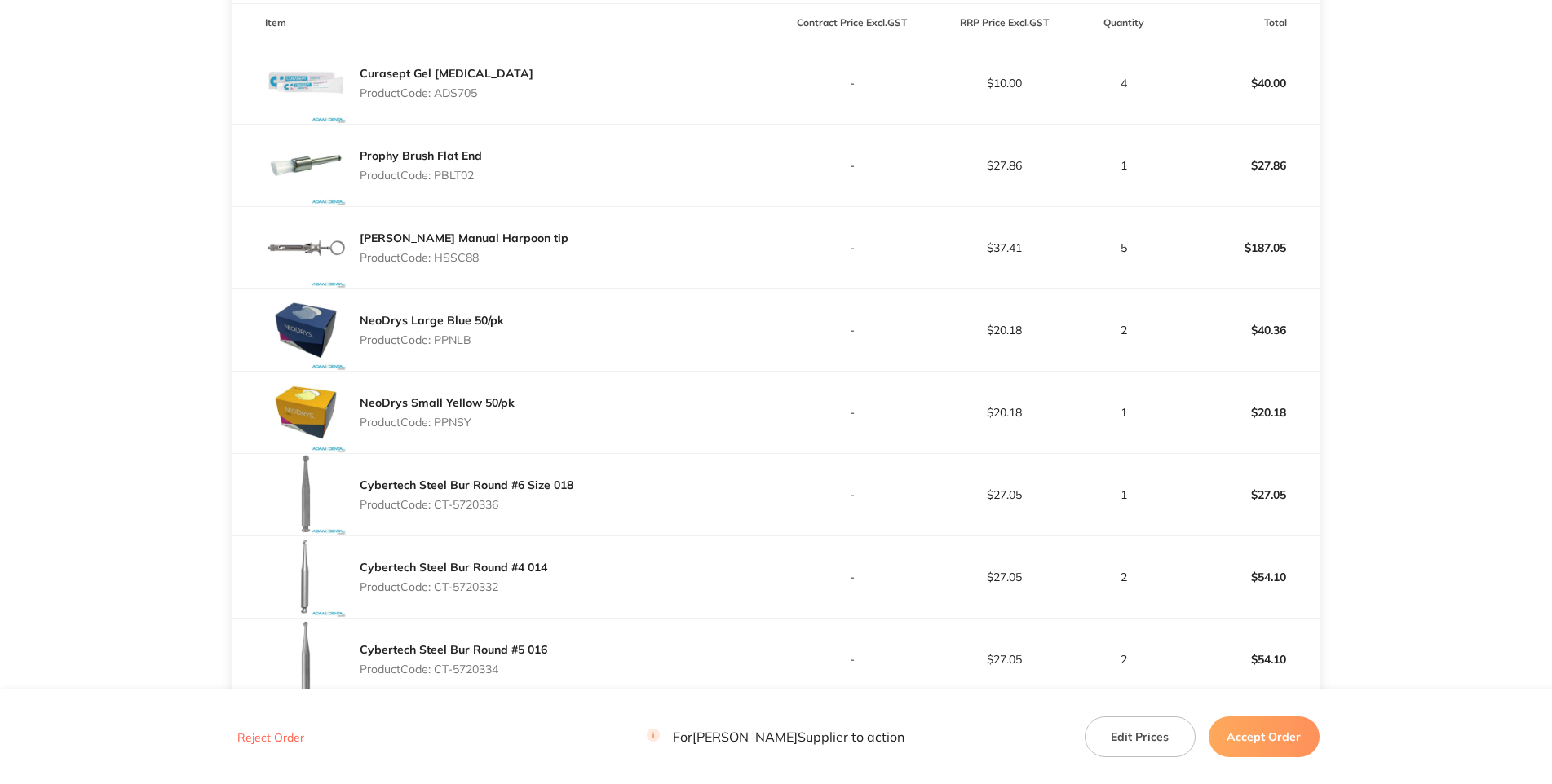
click at [442, 511] on p "Product Code: CT-5720336" at bounding box center [466, 504] width 214 height 13
click at [557, 371] on div "NeoDrys Large Blue 50/pk Product Code: PPNLB" at bounding box center [504, 330] width 543 height 82
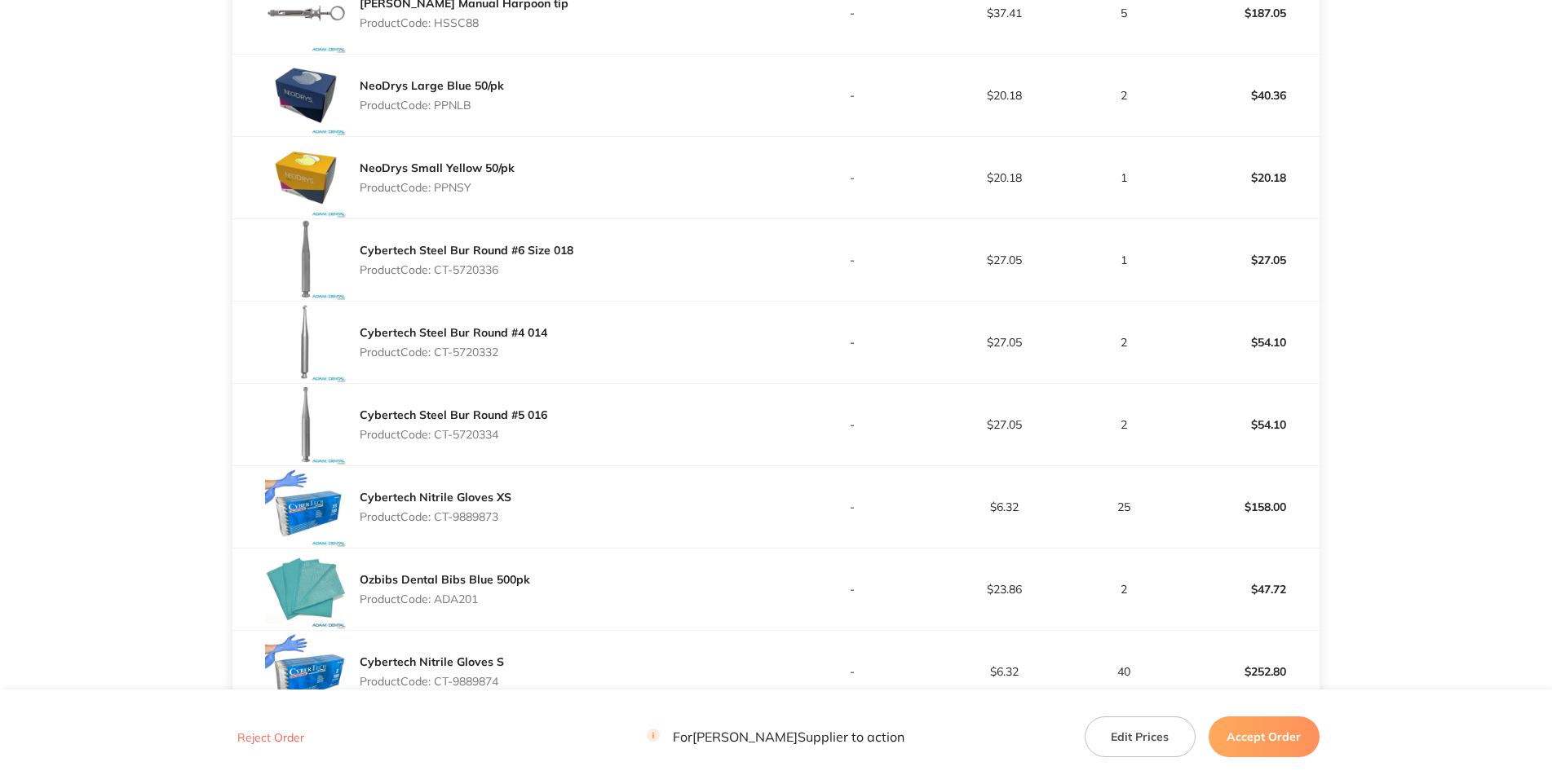
scroll to position [821, 0]
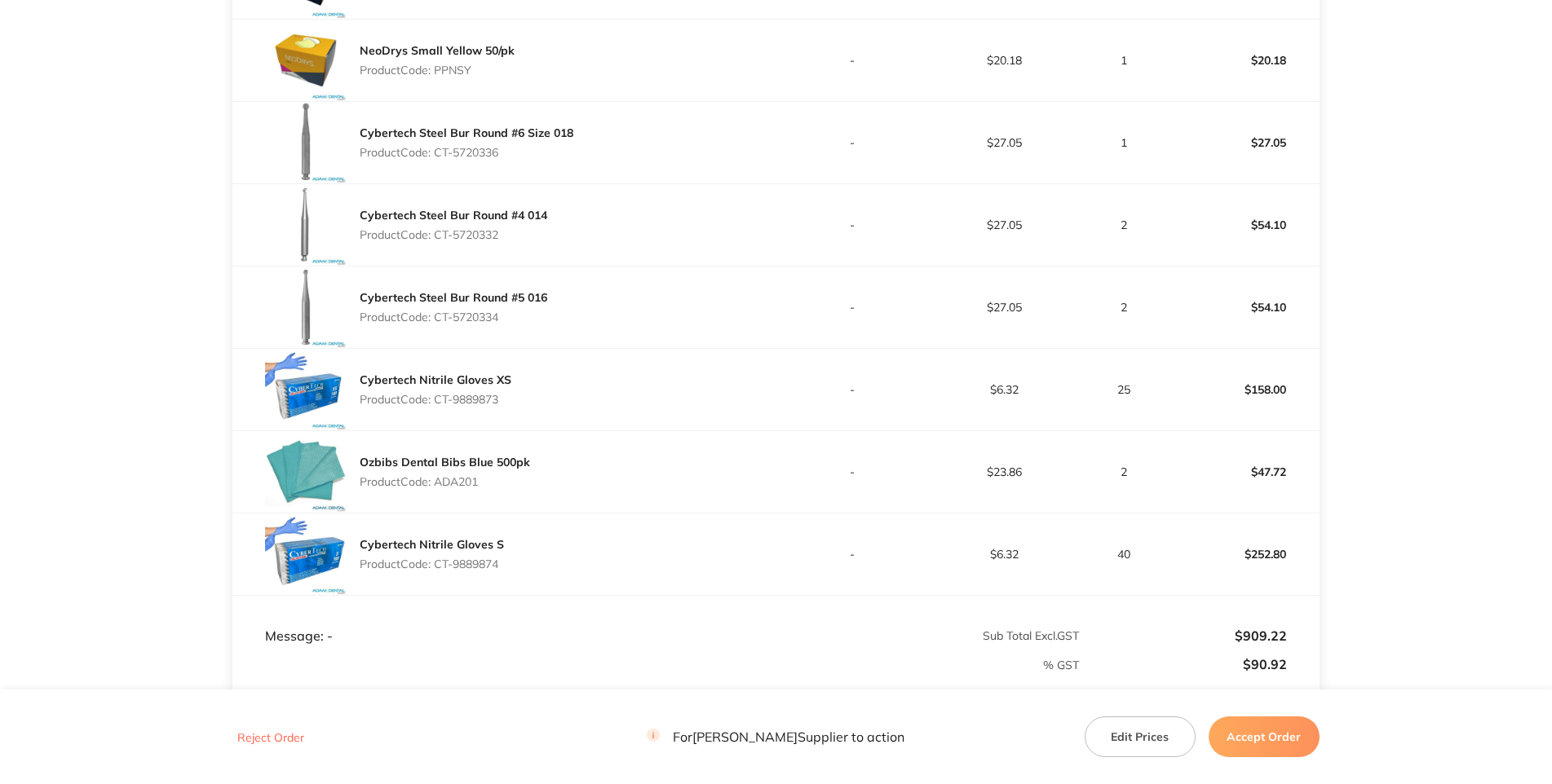
click at [519, 241] on p "Product Code: CT-5720332" at bounding box center [453, 234] width 187 height 13
drag, startPoint x: 479, startPoint y: 344, endPoint x: 439, endPoint y: 348, distance: 40.2
click at [439, 241] on p "Product Code: CT-5720332" at bounding box center [453, 234] width 187 height 13
click at [493, 348] on div "Cybertech Steel Bur Round #5 016 Product Code: CT-5720334" at bounding box center [504, 307] width 543 height 82
drag, startPoint x: 513, startPoint y: 433, endPoint x: 441, endPoint y: 424, distance: 72.6
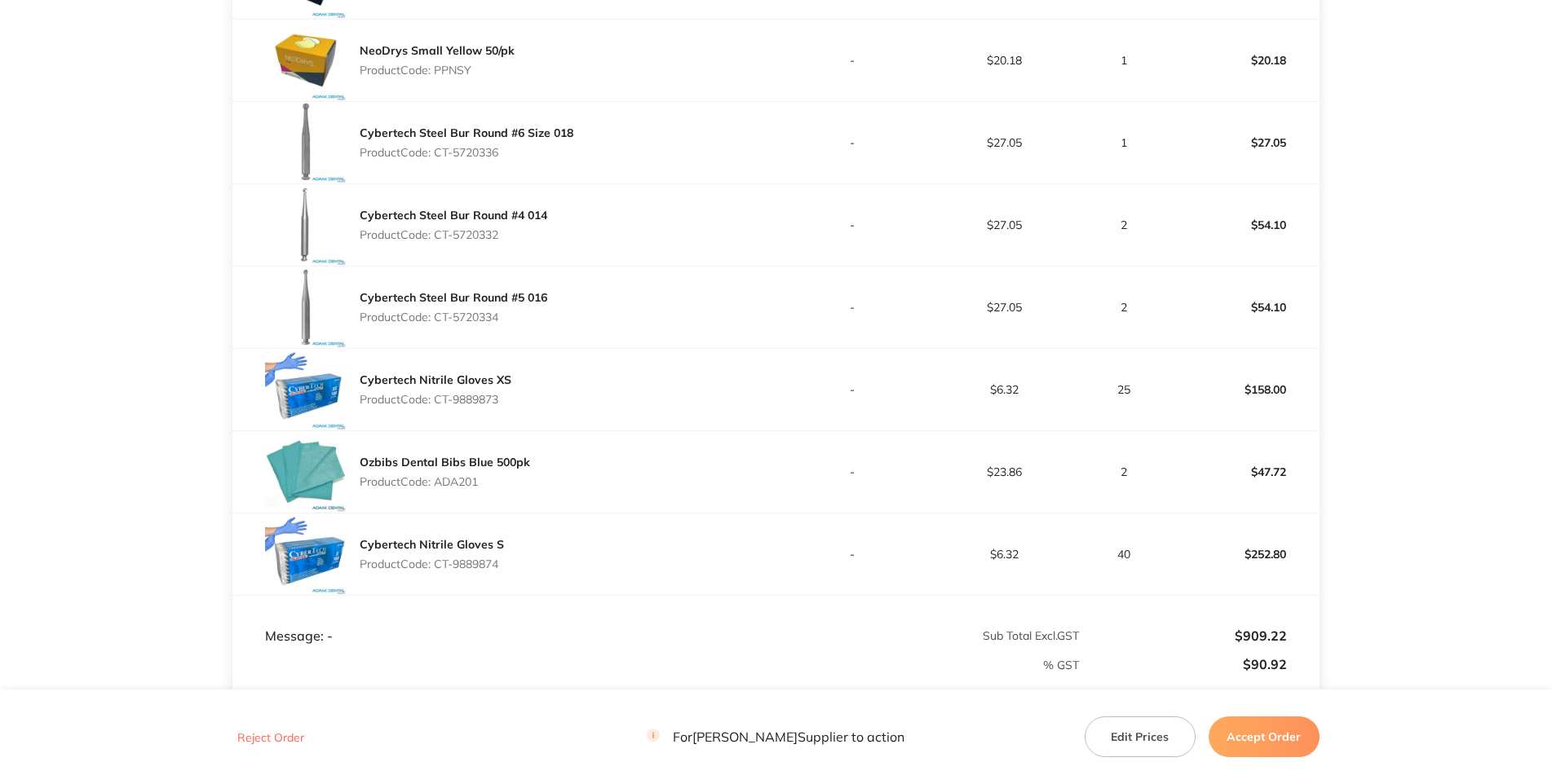
click at [441, 330] on div "Cybertech Steel Bur Round #5 016 Product Code: CT-5720334" at bounding box center [453, 307] width 187 height 45
click at [528, 513] on div "Ozbibs Dental Bibs Blue 500pk Product Code: ADA201" at bounding box center [504, 472] width 543 height 82
drag, startPoint x: 518, startPoint y: 507, endPoint x: 436, endPoint y: 511, distance: 82.1
click at [436, 430] on div "Cybertech Nitrile Gloves XS Product Code: CT-9889873" at bounding box center [504, 389] width 543 height 82
click at [541, 513] on div "Ozbibs Dental Bibs Blue 500pk Product Code: ADA201" at bounding box center [504, 472] width 543 height 82
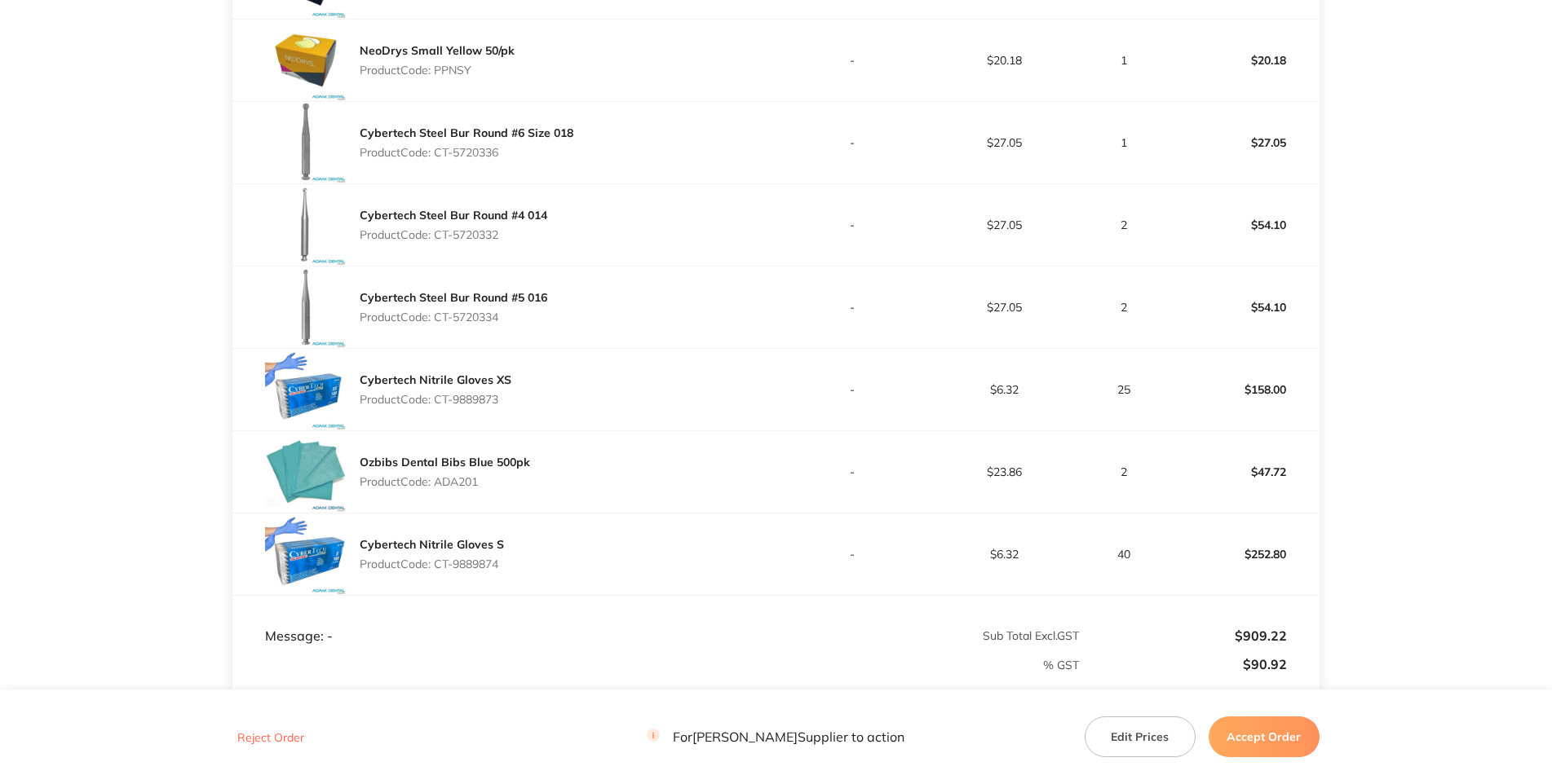
drag, startPoint x: 480, startPoint y: 584, endPoint x: 457, endPoint y: 594, distance: 25.1
click at [479, 489] on p "Product Code: ADA201" at bounding box center [444, 482] width 170 height 13
click at [455, 489] on p "Product Code: ADA201" at bounding box center [444, 482] width 170 height 13
click at [511, 595] on div "Cybertech Nitrile Gloves S Product Code: CT-9889874" at bounding box center [504, 555] width 543 height 82
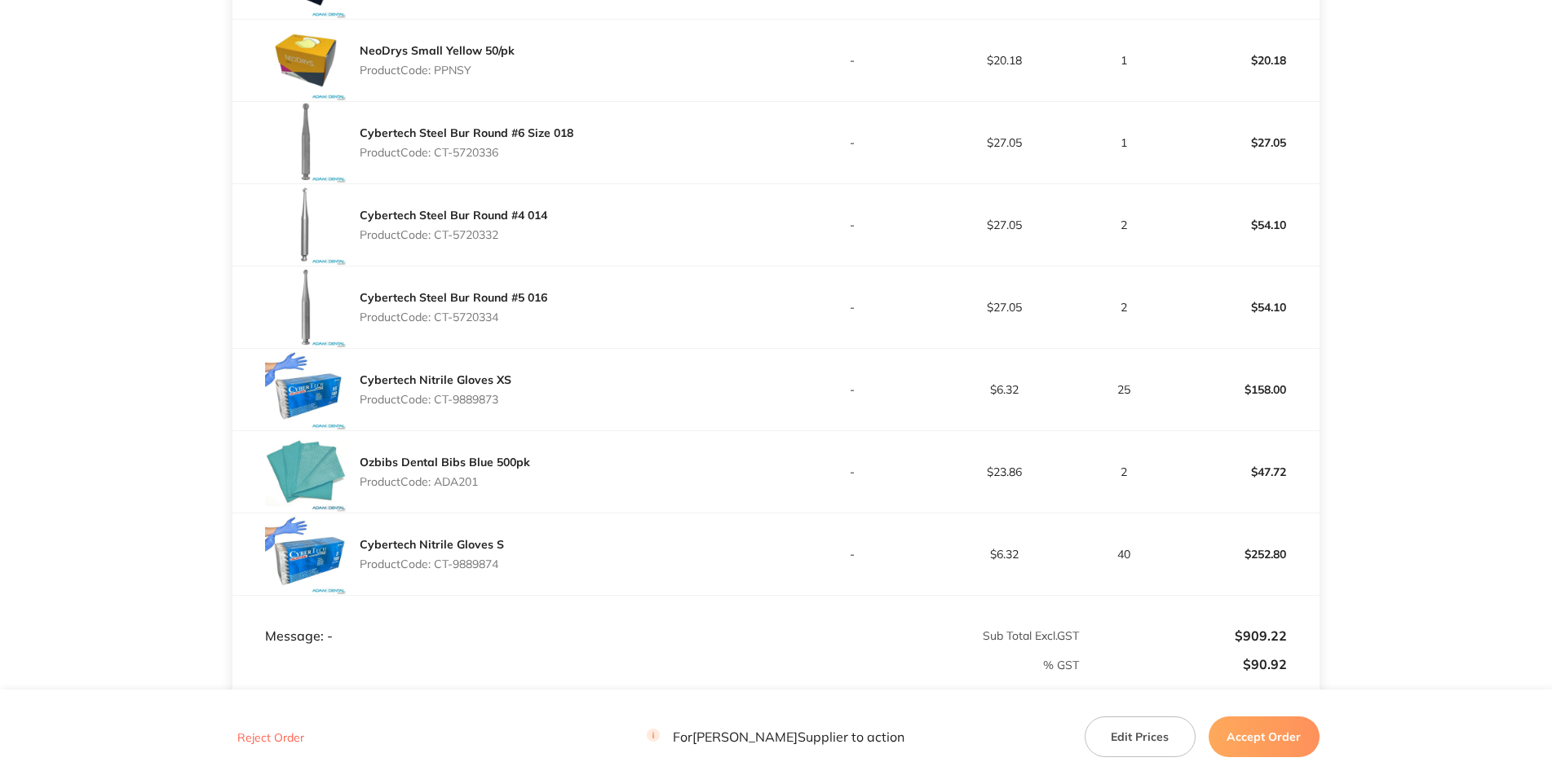
drag, startPoint x: 505, startPoint y: 677, endPoint x: 440, endPoint y: 683, distance: 65.3
click at [440, 595] on div "Cybertech Nitrile Gloves S Product Code: CT-9889874" at bounding box center [504, 555] width 543 height 82
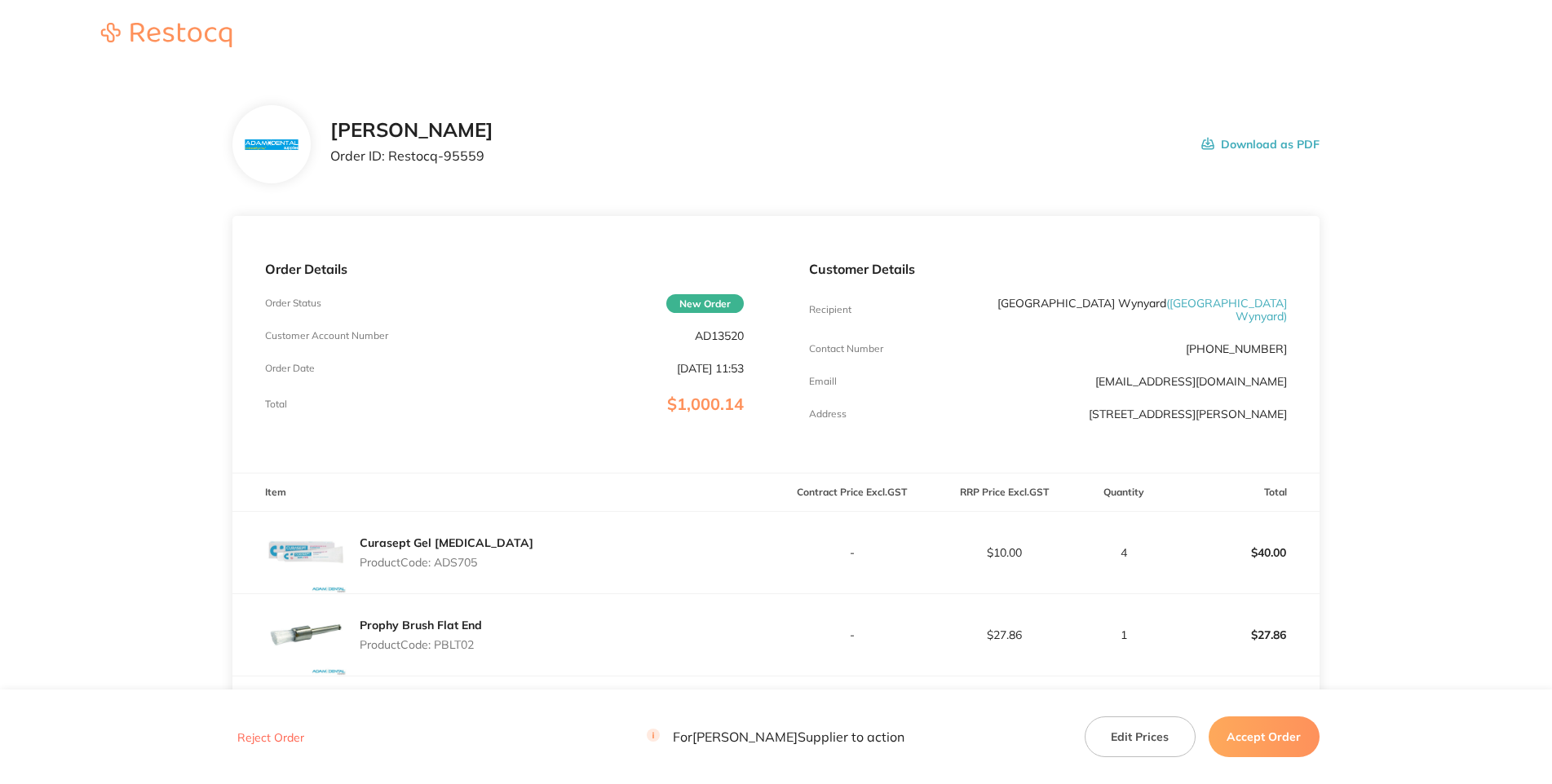
scroll to position [353, 0]
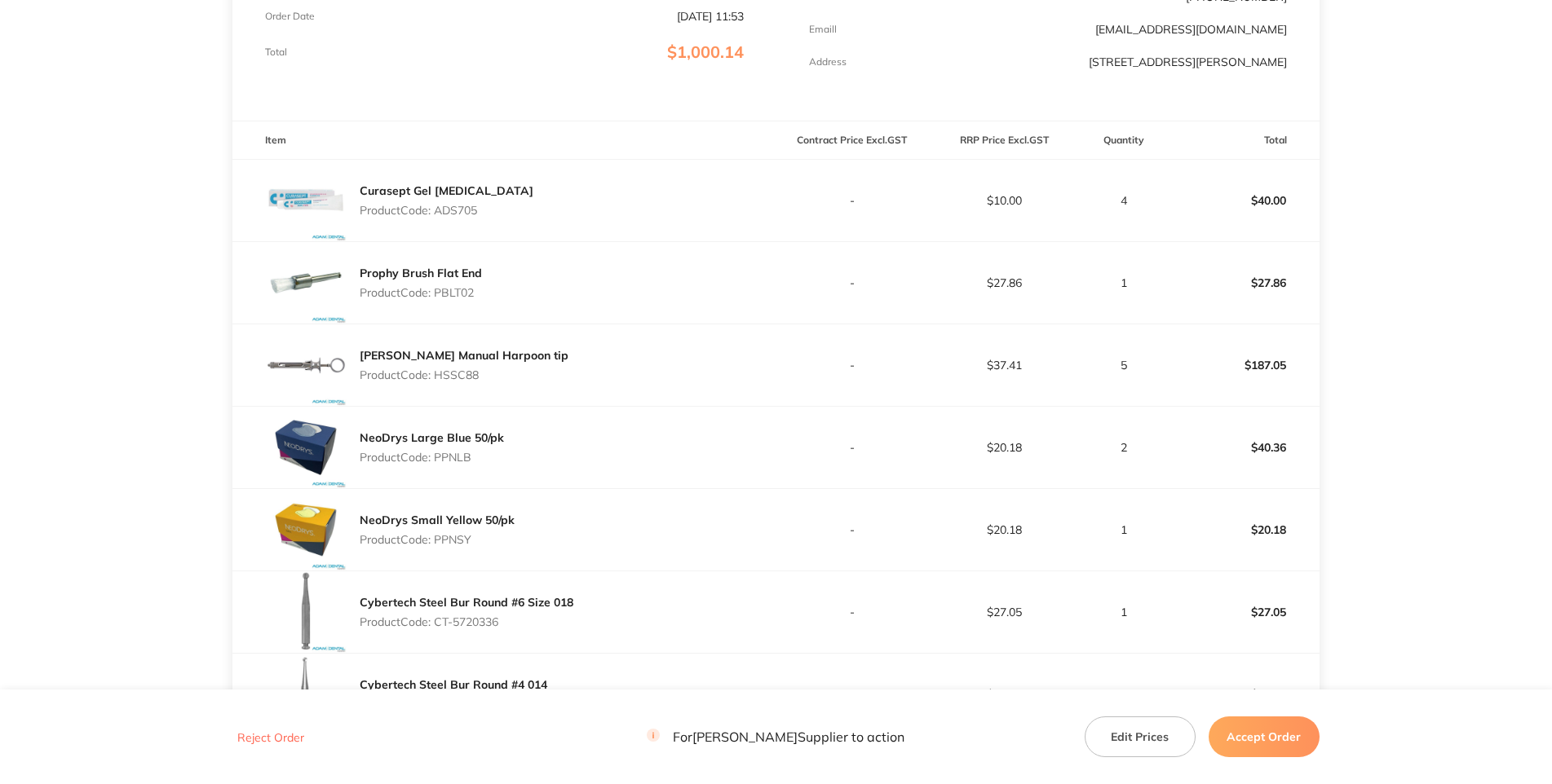
click at [452, 217] on p "Product Code: ADS705" at bounding box center [446, 210] width 173 height 13
click at [1352, 253] on main "Adam Dental Order ID: Restocq- 95559 Download as PDF Order Details Order Status…" at bounding box center [776, 545] width 1552 height 1649
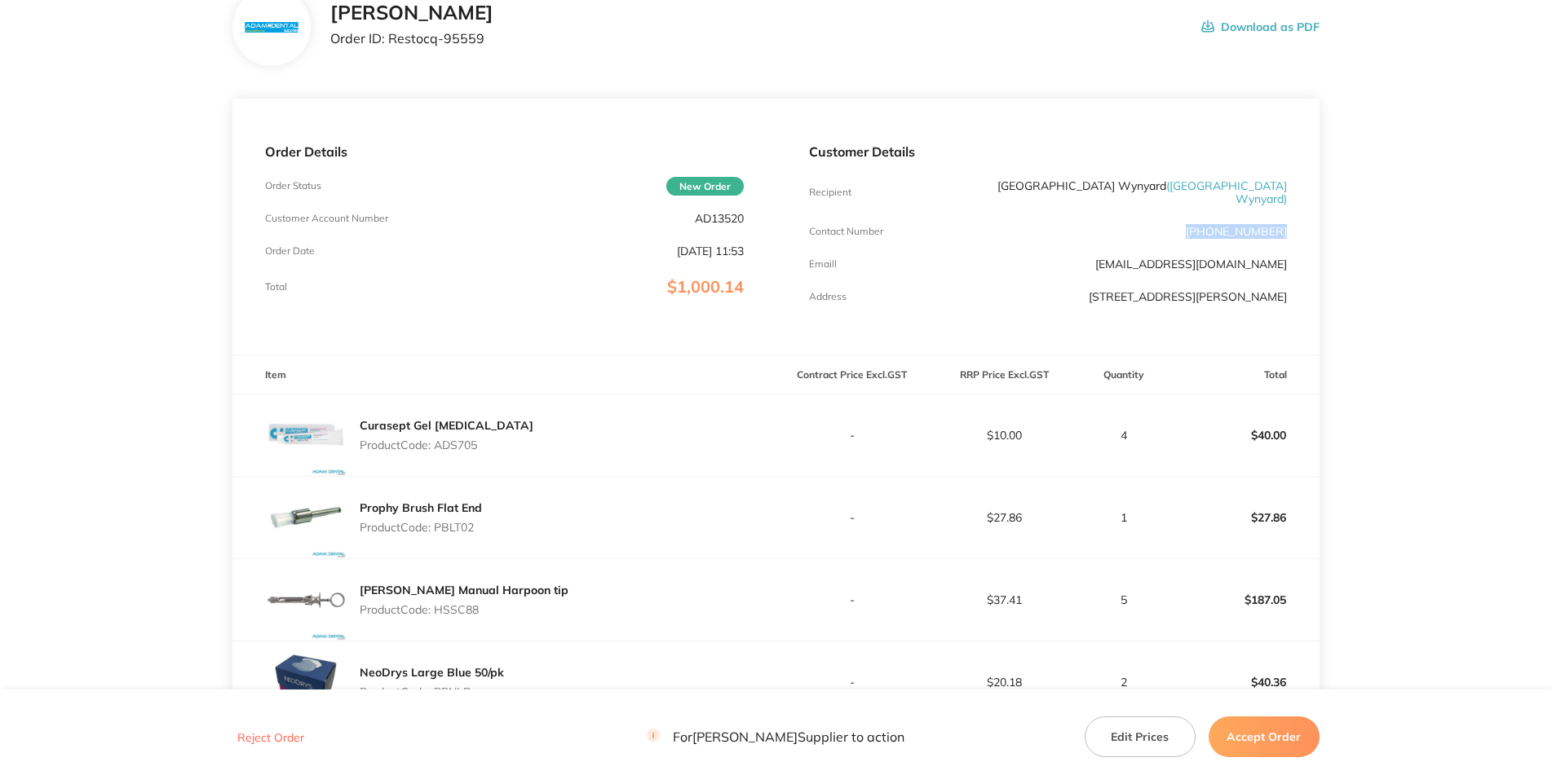
drag, startPoint x: 1301, startPoint y: 310, endPoint x: 1206, endPoint y: 313, distance: 95.0
click at [1206, 313] on div "Customer Details Recipient North West Dental Wynyard ( North West Dental Wynyar…" at bounding box center [1047, 227] width 543 height 257
click at [476, 452] on p "Product Code: ADS705" at bounding box center [446, 444] width 173 height 13
click at [416, 186] on div "Order Details Order Status New Order Customer Account Number AD13520 Order Date…" at bounding box center [504, 227] width 543 height 257
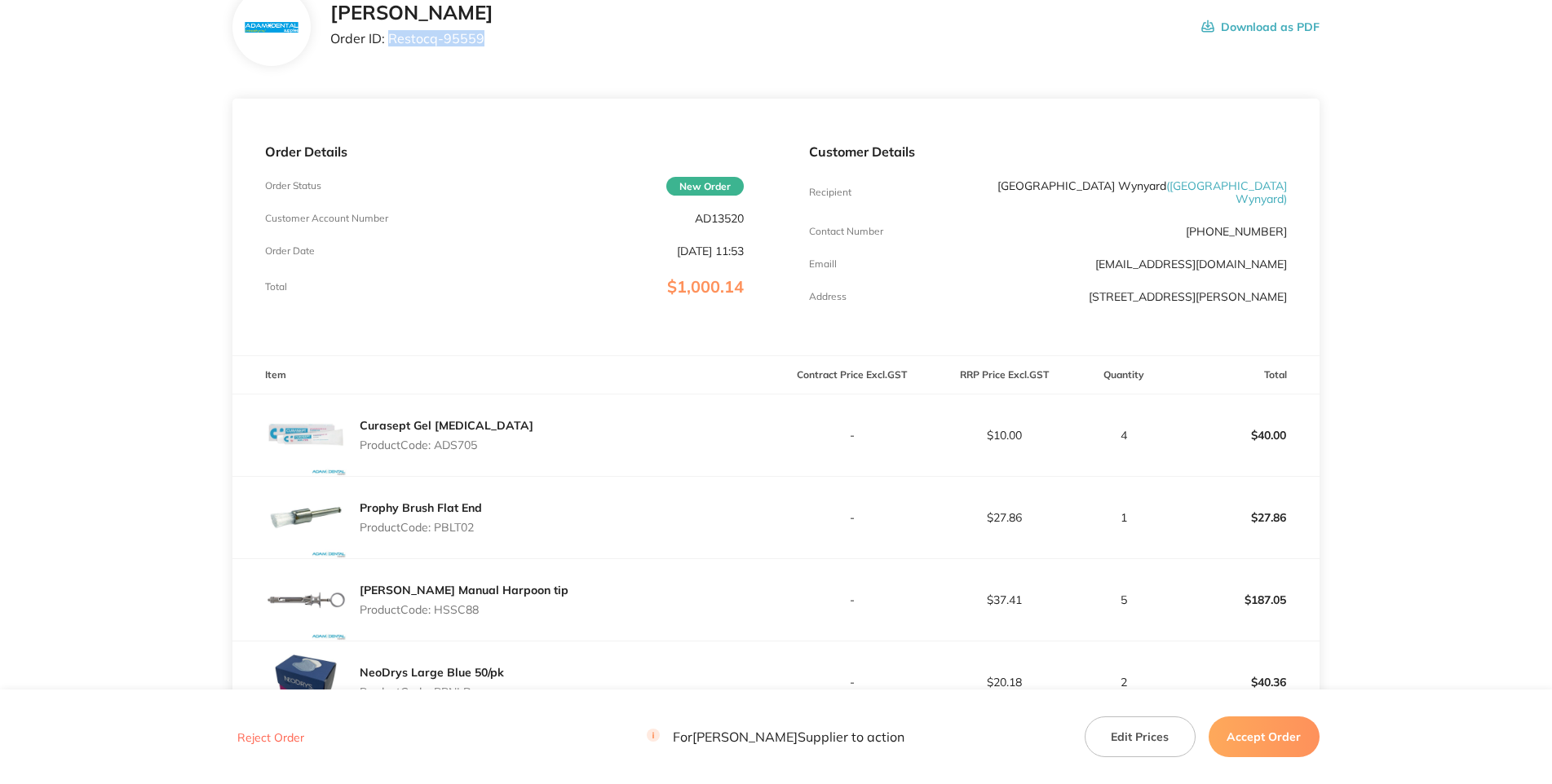
drag, startPoint x: 409, startPoint y: 100, endPoint x: 334, endPoint y: 100, distance: 75.0
click at [334, 45] on p "Order ID: Restocq- 95559" at bounding box center [412, 37] width 164 height 15
click at [1214, 204] on div "Customer Details Recipient North West Dental Wynyard ( North West Dental Wynyar…" at bounding box center [1047, 227] width 543 height 257
click at [455, 452] on p "Product Code: ADS705" at bounding box center [446, 444] width 173 height 13
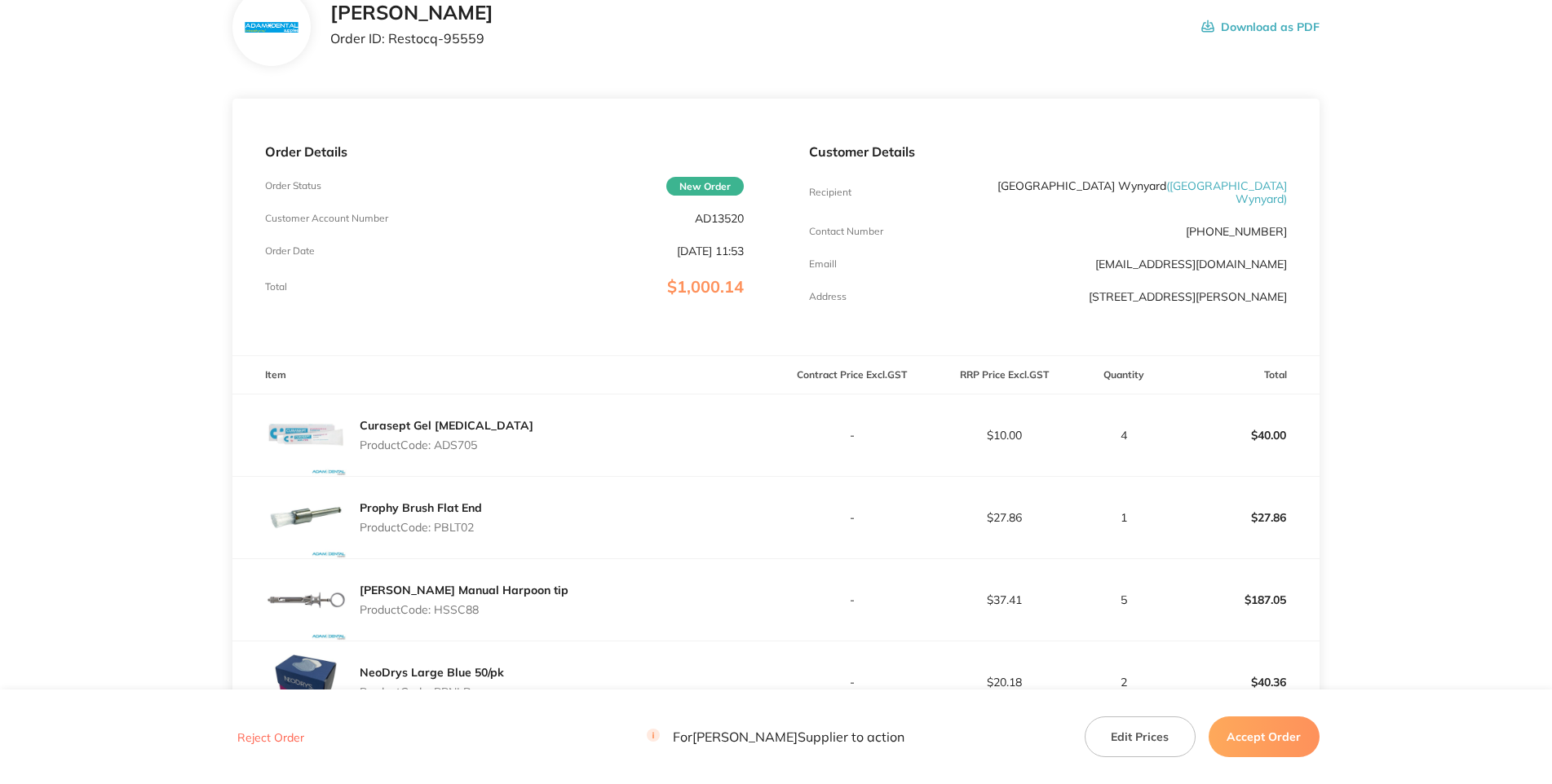
click at [606, 395] on th "Item" at bounding box center [504, 375] width 543 height 38
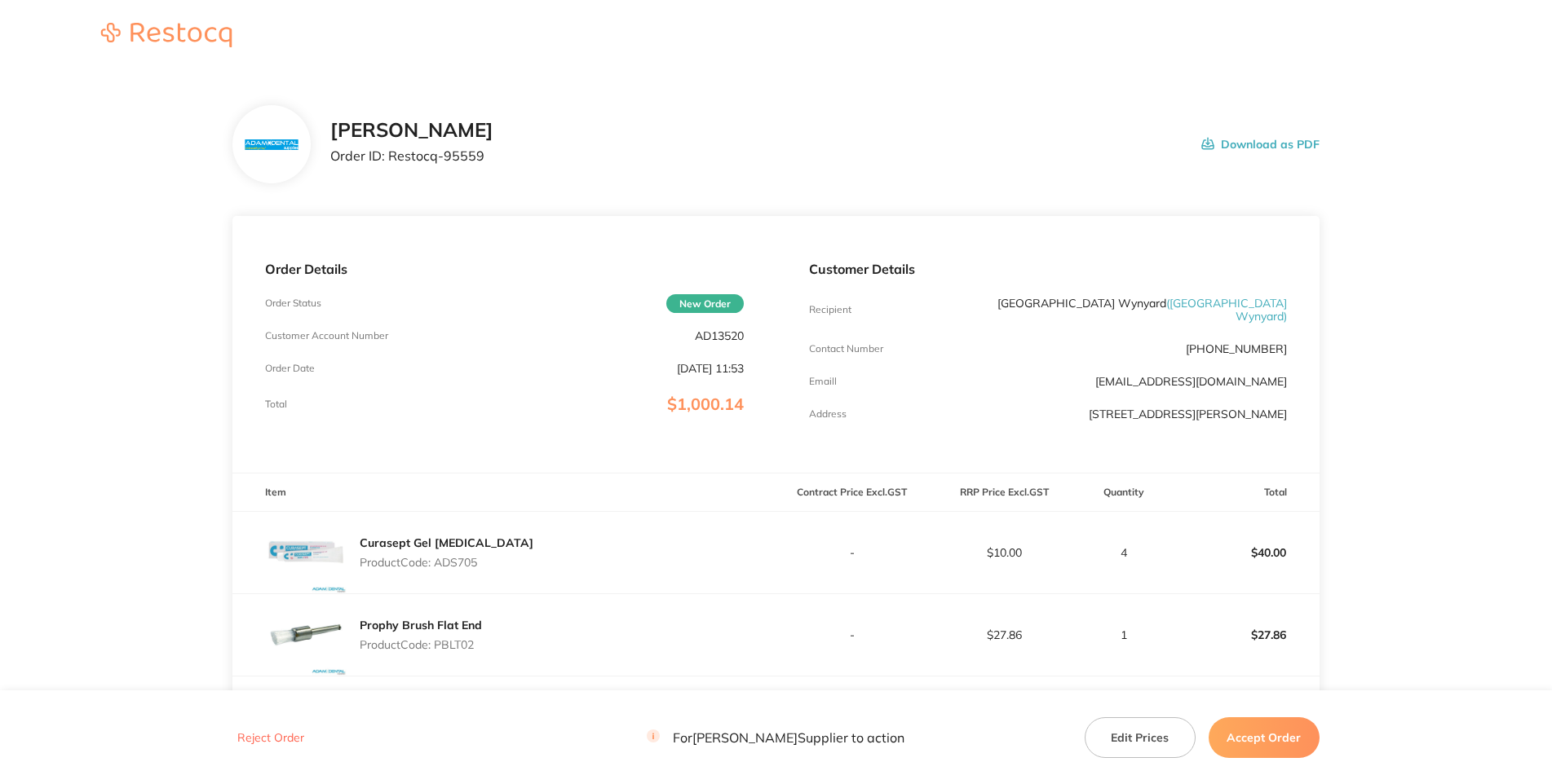
click at [884, 169] on div "Adam Dental Order ID: Restocq- 95559 Download as PDF" at bounding box center [824, 144] width 988 height 50
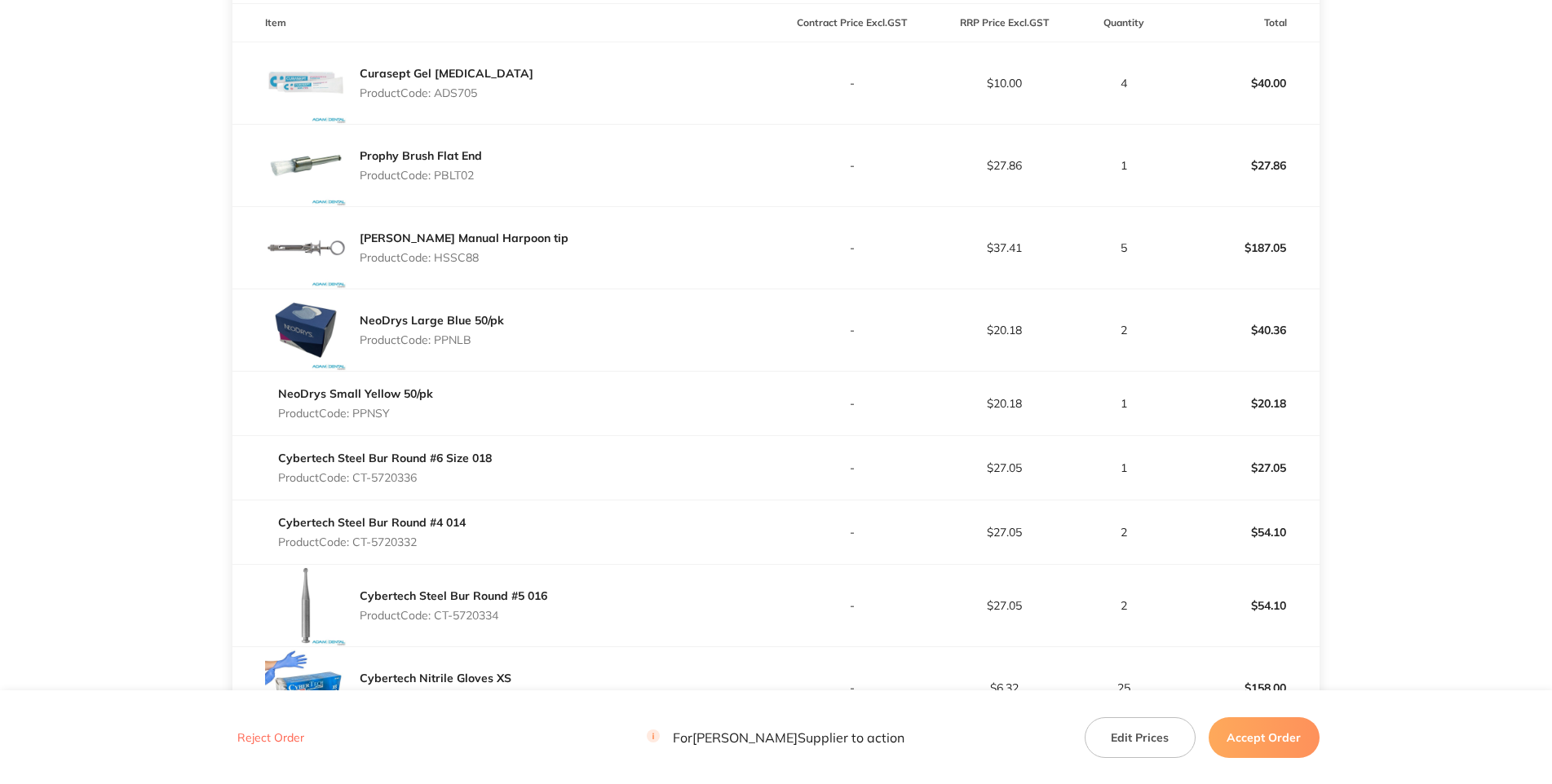
scroll to position [117, 0]
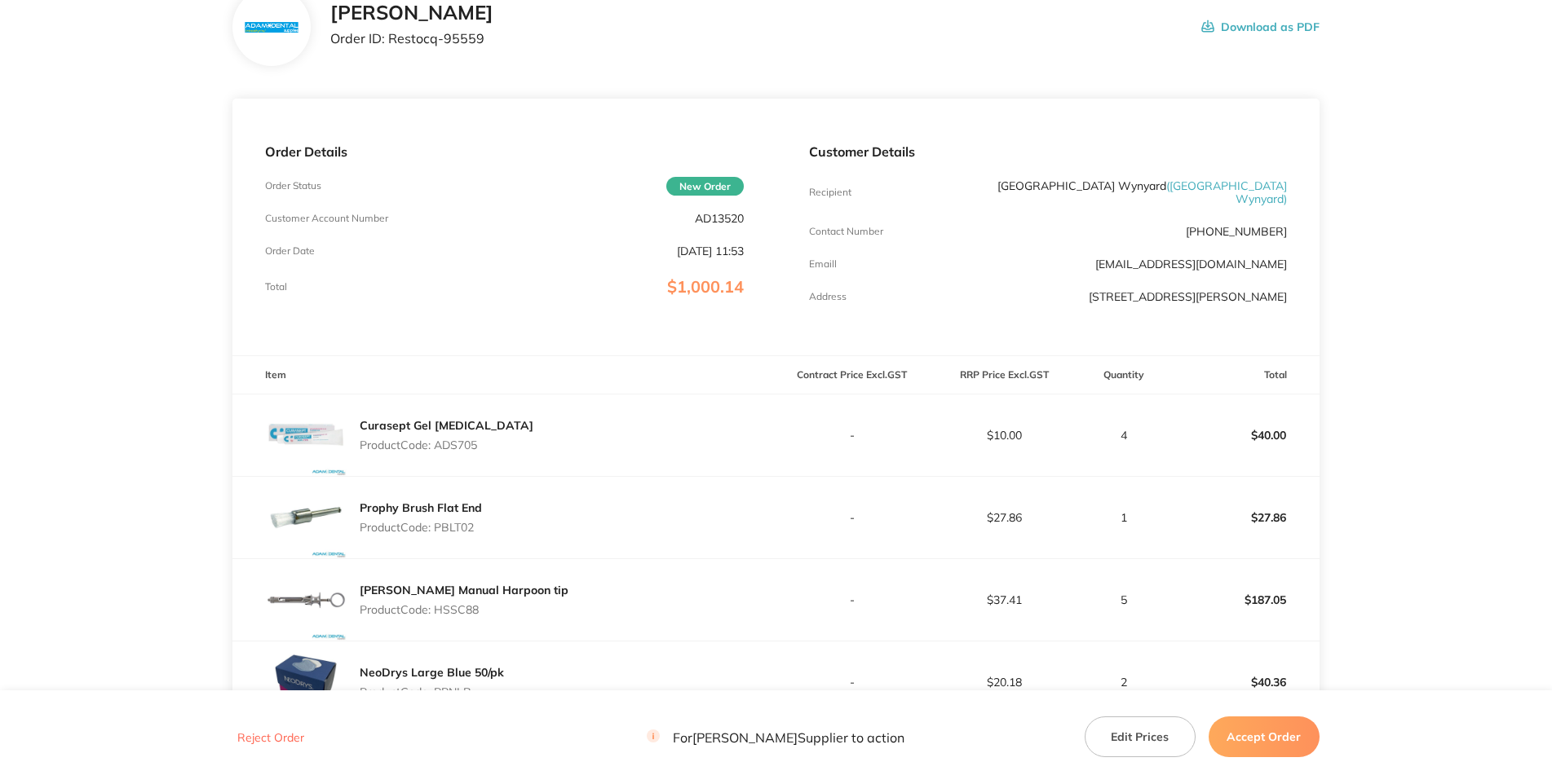
click at [729, 225] on p "AD13520" at bounding box center [719, 218] width 49 height 13
click at [1469, 145] on main "Adam Dental Order ID: Restocq- 95559 Download as PDF Order Details Order Status…" at bounding box center [776, 770] width 1552 height 1631
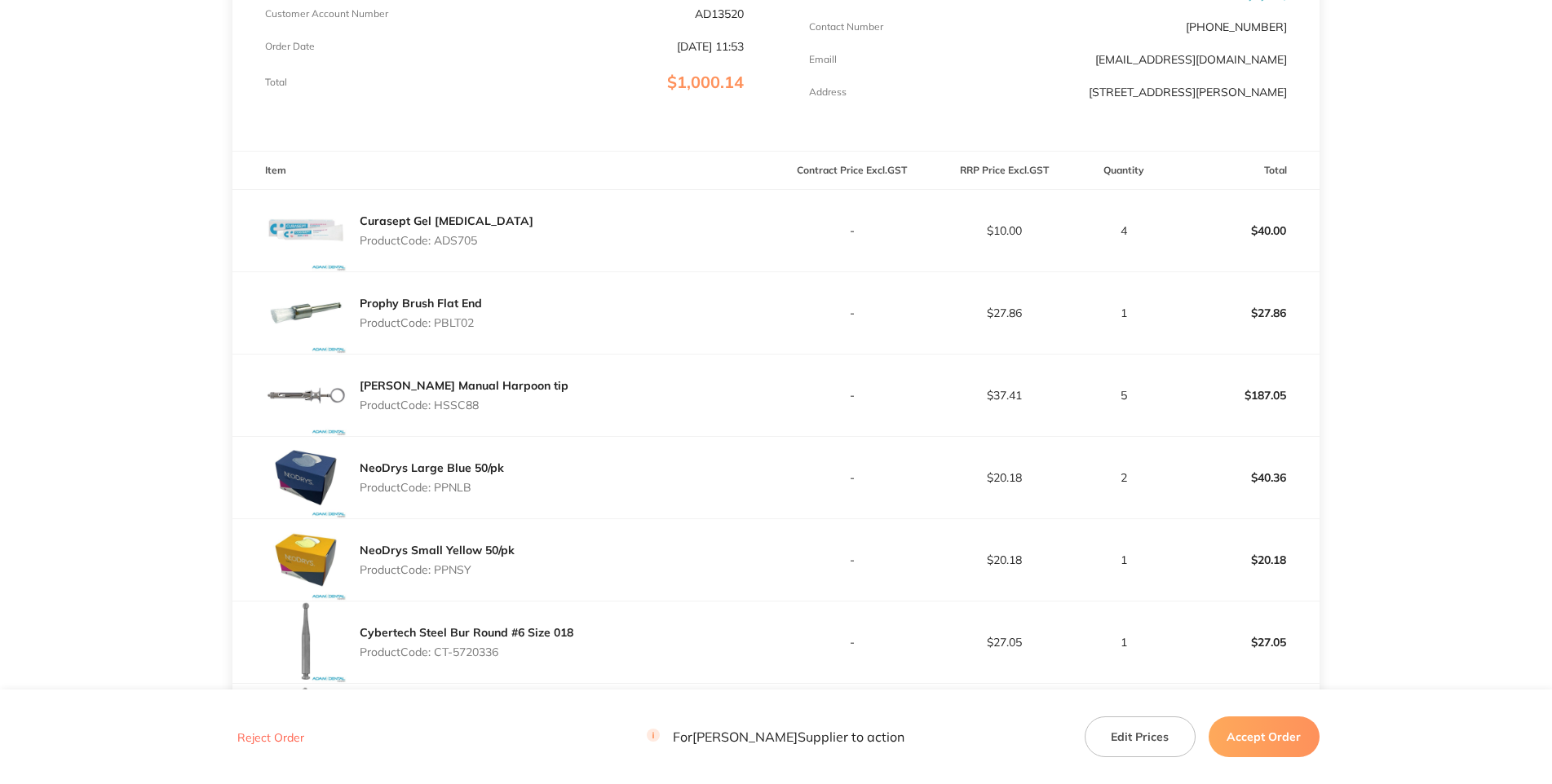
scroll to position [575, 0]
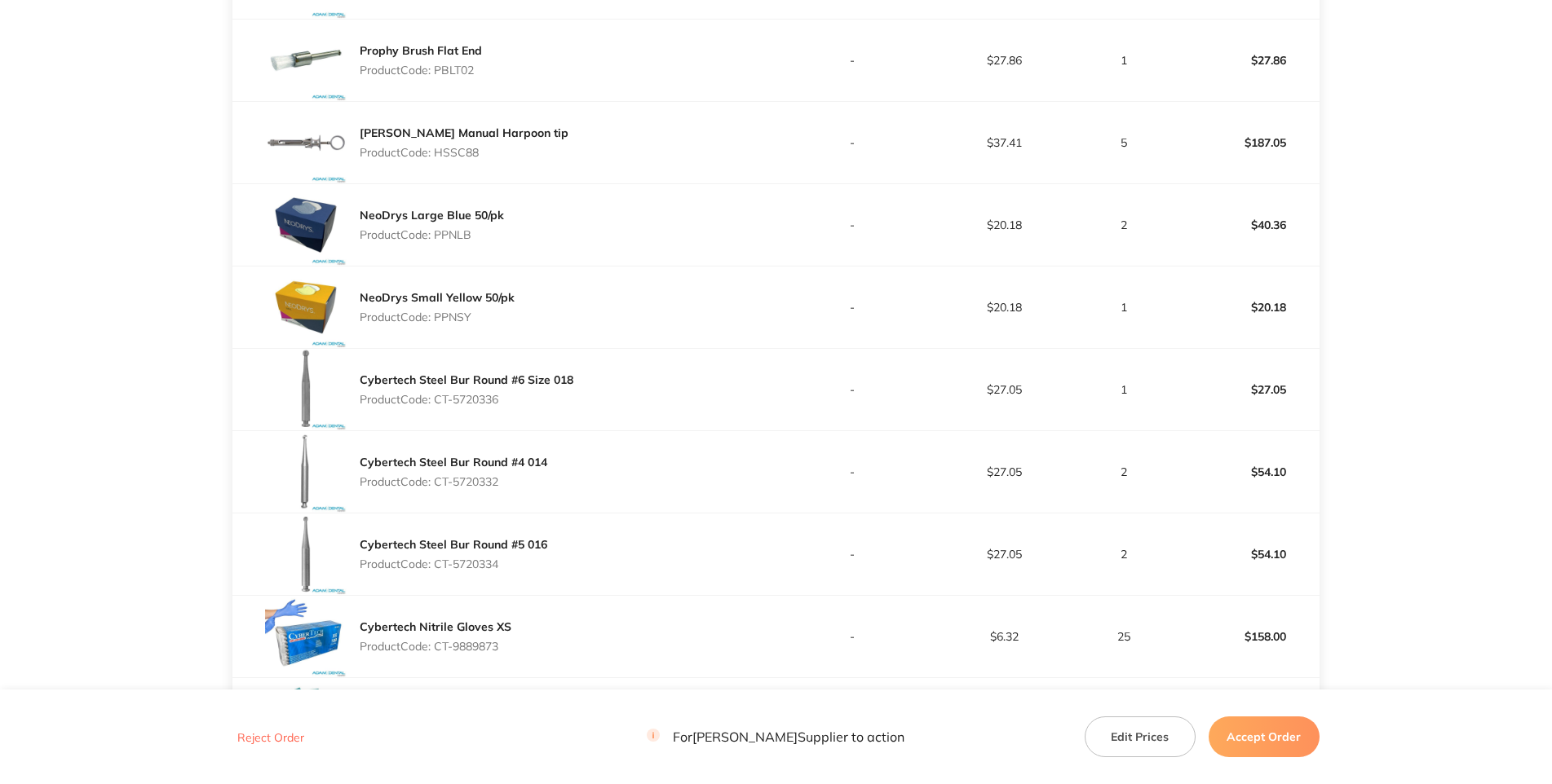
click at [1517, 494] on main "Adam Dental Order ID: Restocq- 95559 Download as PDF Order Details Order Status…" at bounding box center [776, 322] width 1552 height 1649
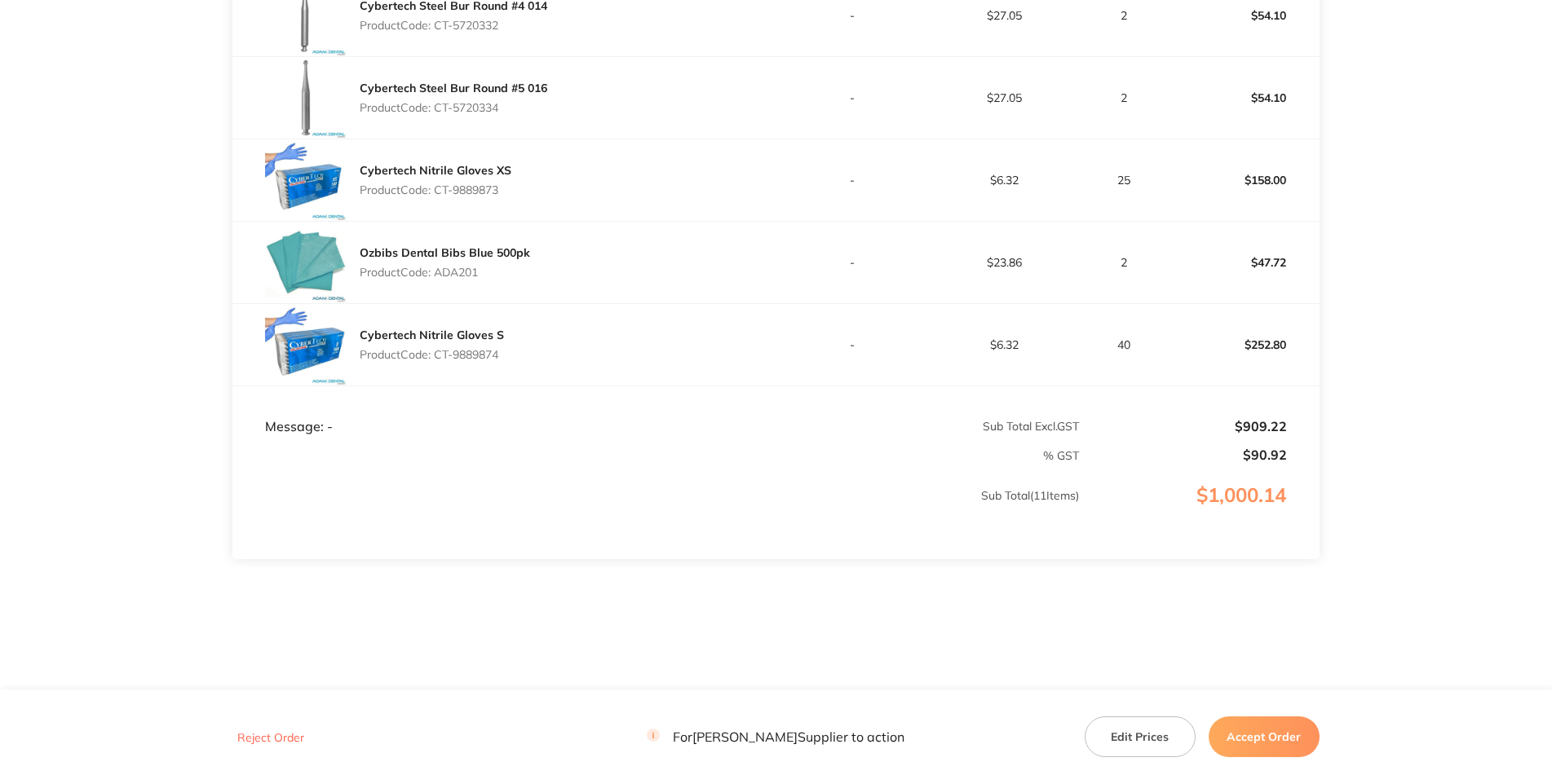
click at [1271, 738] on button "Accept Order" at bounding box center [1264, 737] width 111 height 40
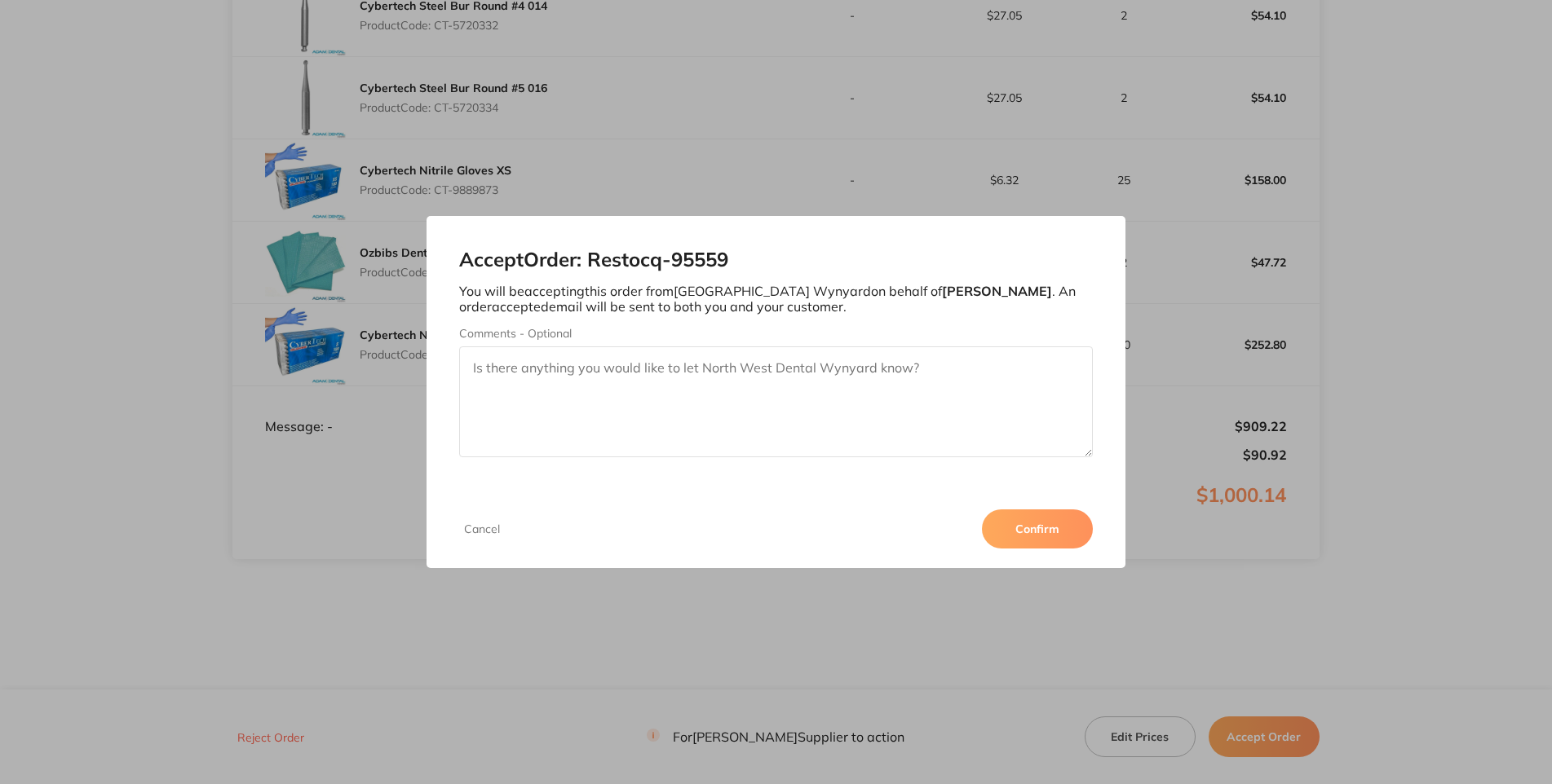
click at [1093, 549] on button "Confirm" at bounding box center [1038, 529] width 111 height 39
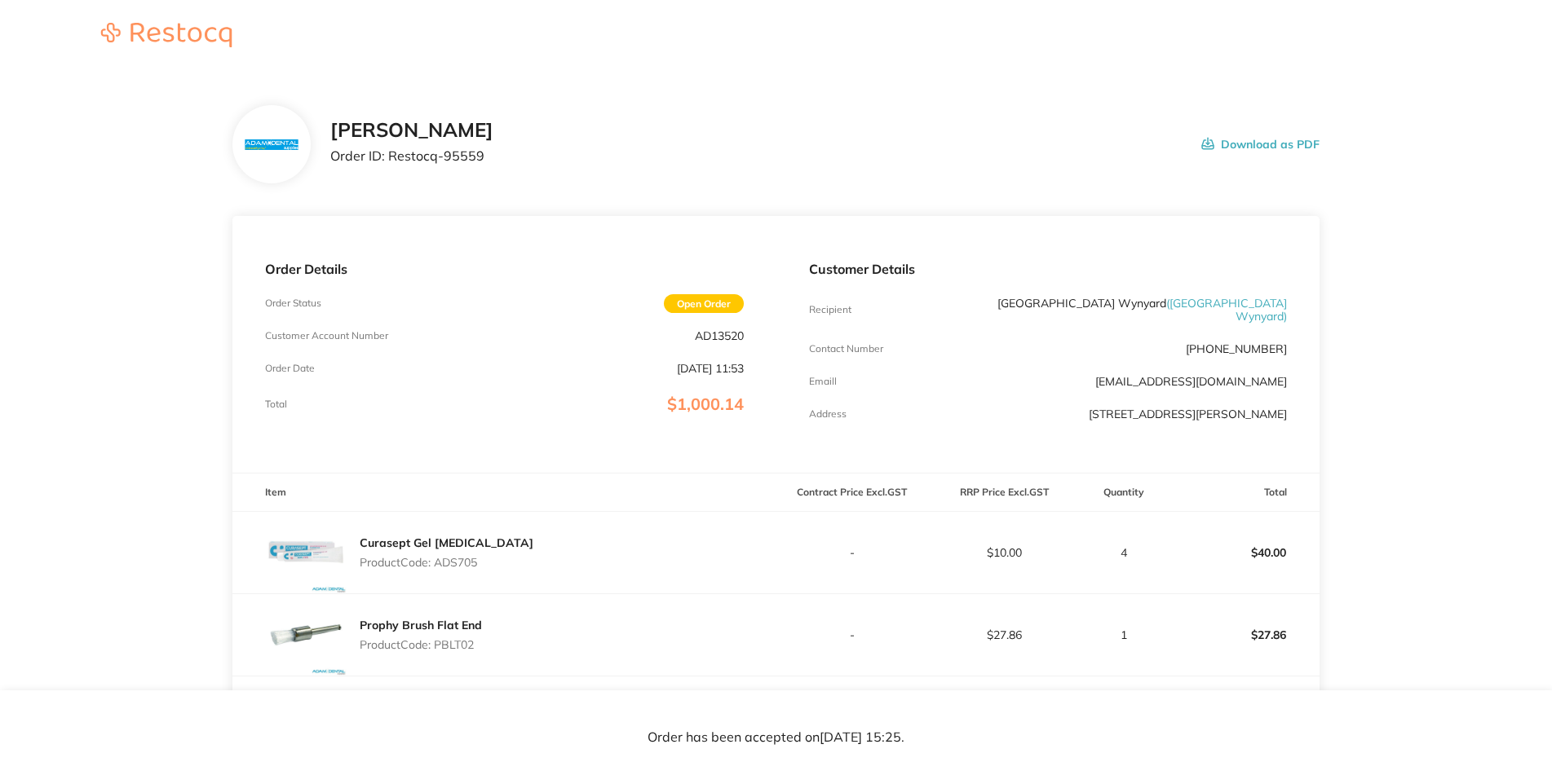
click at [43, 59] on div "Reject Order: Restocq- 95559 You will be rejecting this order from North West D…" at bounding box center [776, 392] width 1552 height 784
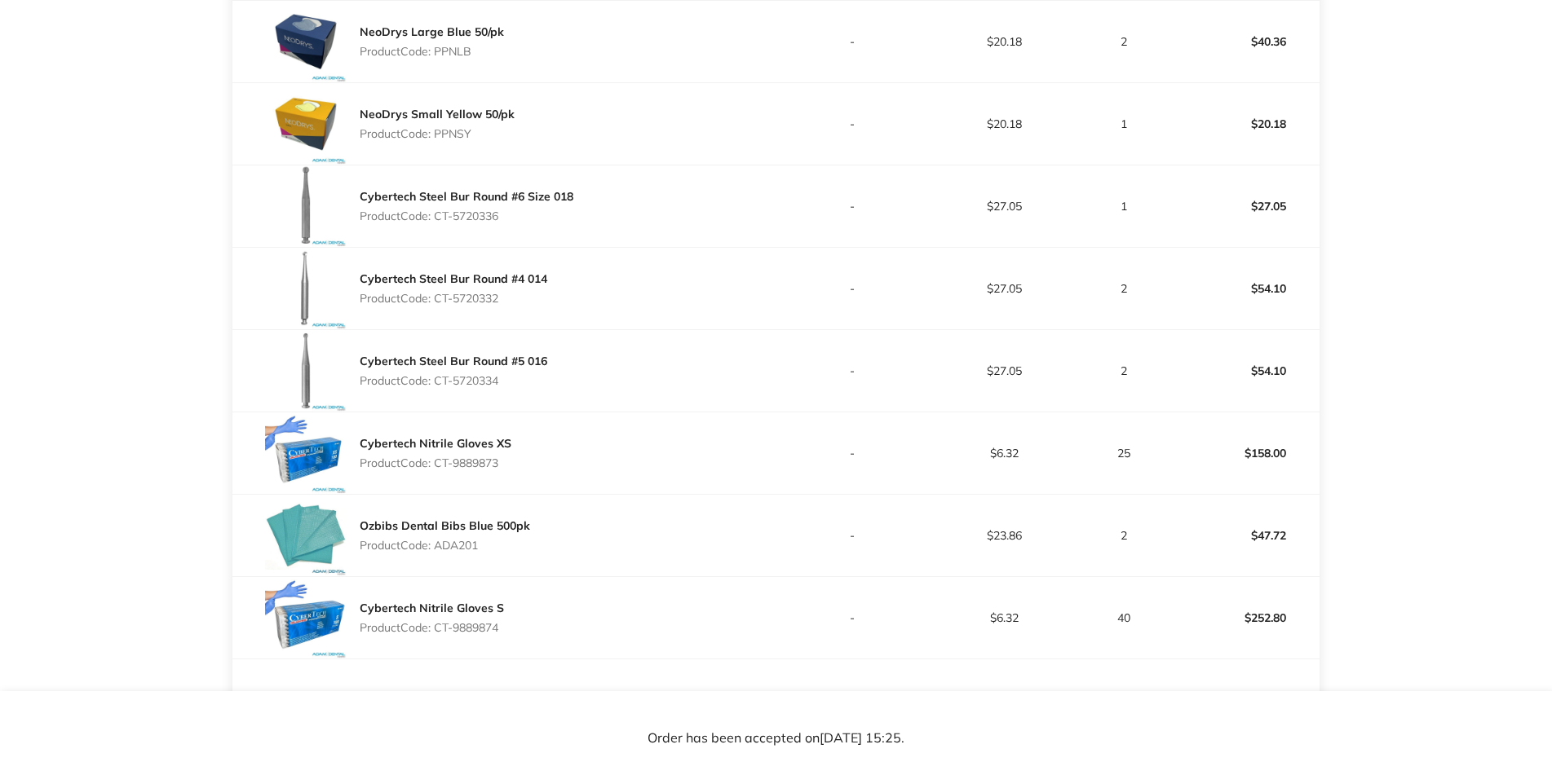
scroll to position [1139, 0]
